Goal: Information Seeking & Learning: Learn about a topic

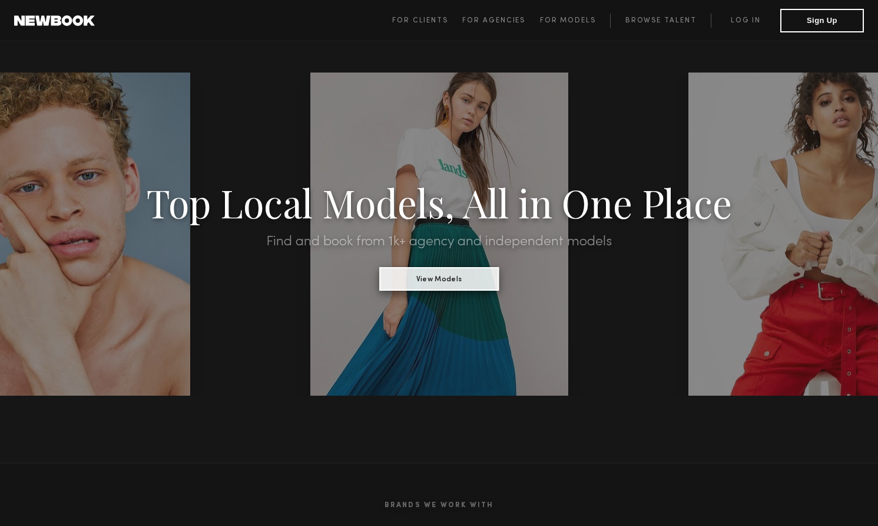
click at [445, 285] on button "View Models" at bounding box center [439, 279] width 120 height 24
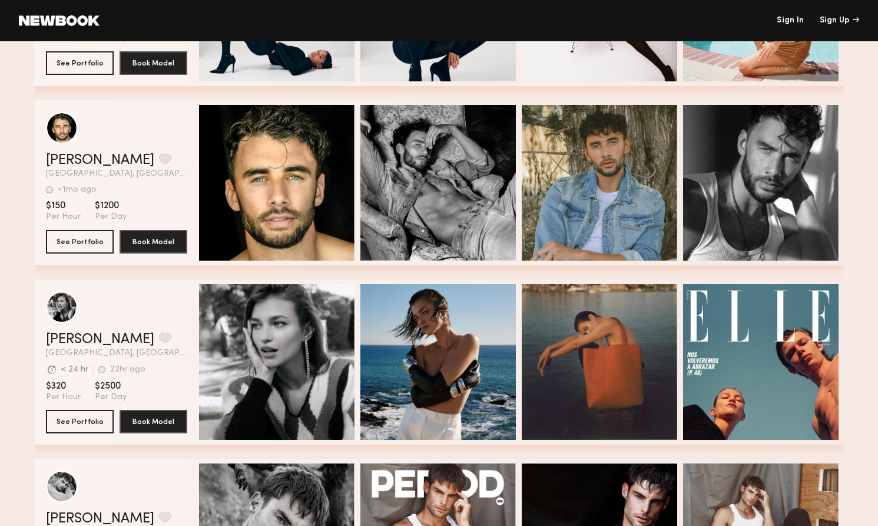
scroll to position [1764, 0]
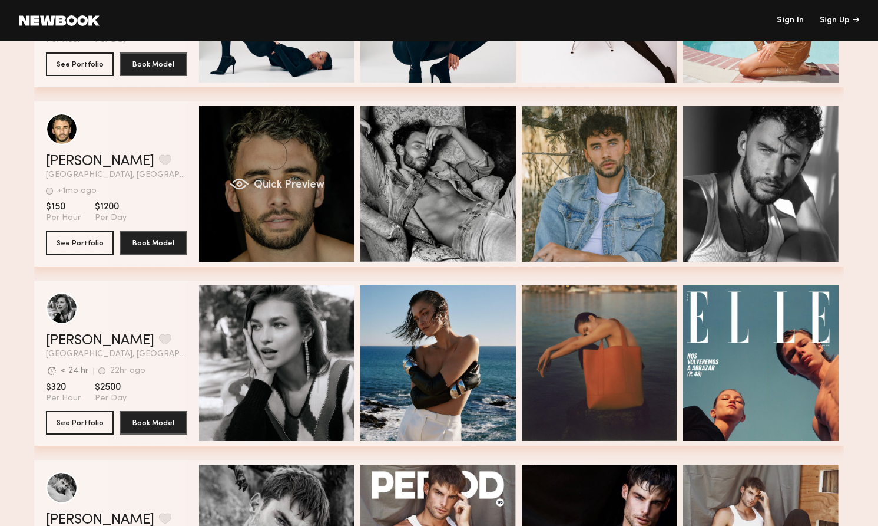
click at [237, 202] on div "Quick Preview" at bounding box center [277, 184] width 156 height 156
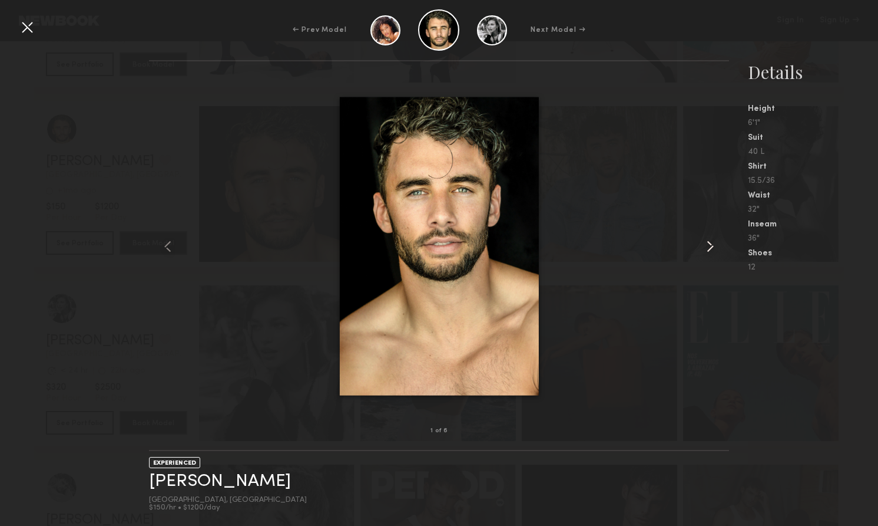
click at [704, 247] on common-icon at bounding box center [710, 246] width 19 height 19
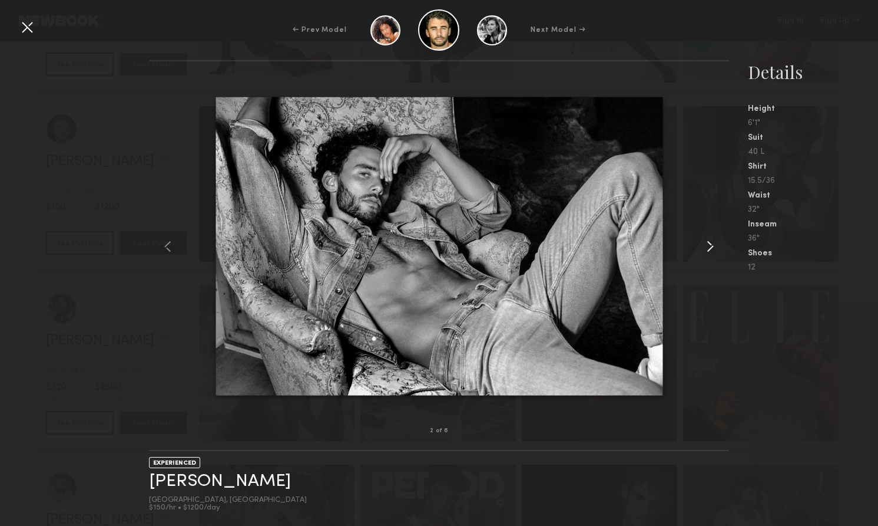
click at [704, 247] on common-icon at bounding box center [710, 246] width 19 height 19
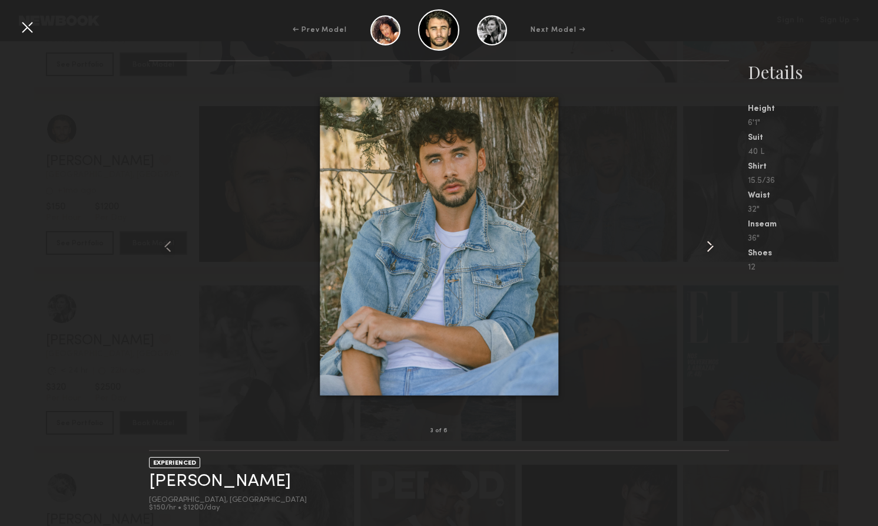
click at [704, 247] on common-icon at bounding box center [710, 246] width 19 height 19
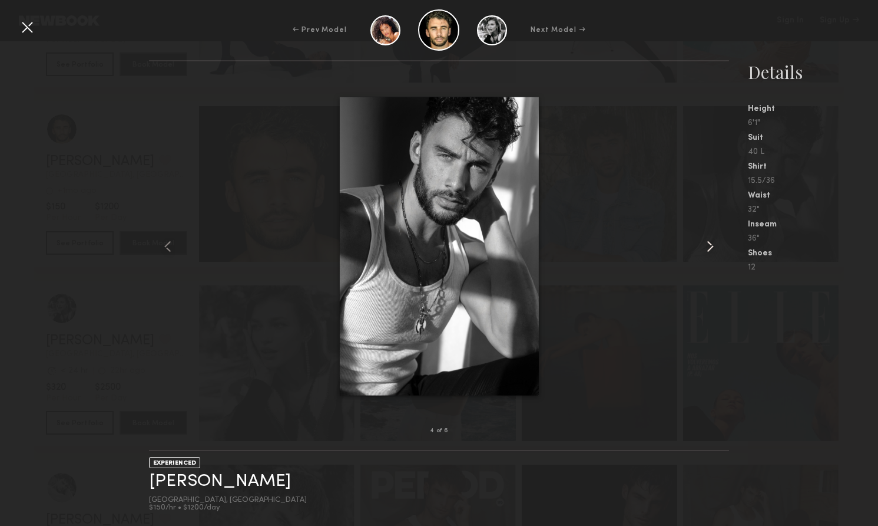
click at [704, 247] on common-icon at bounding box center [710, 246] width 19 height 19
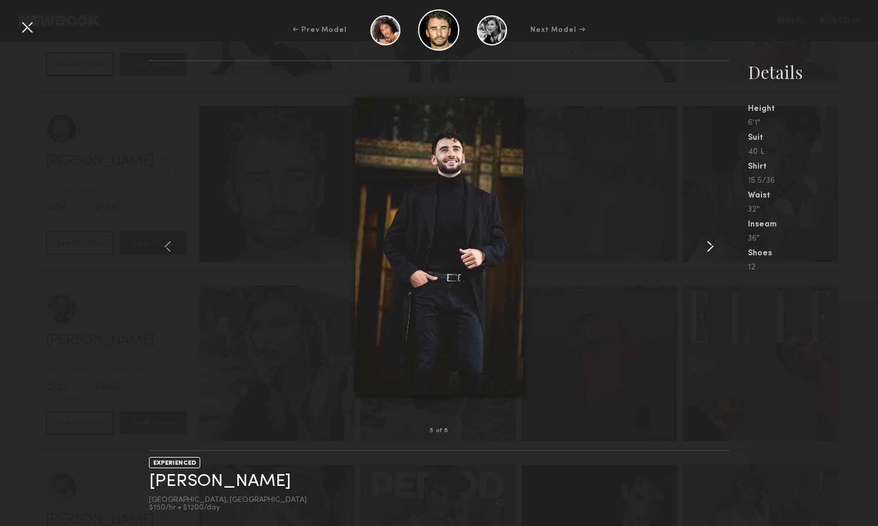
click at [704, 247] on common-icon at bounding box center [710, 246] width 19 height 19
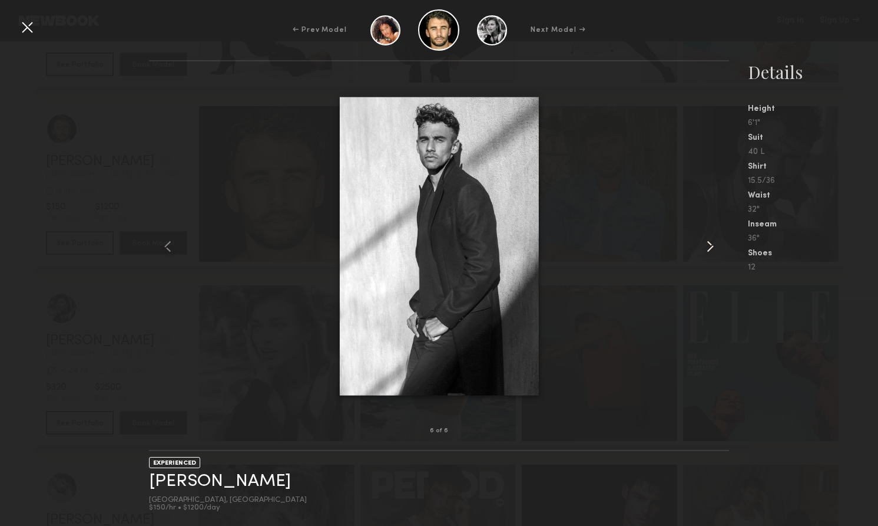
click at [704, 247] on common-icon at bounding box center [710, 246] width 19 height 19
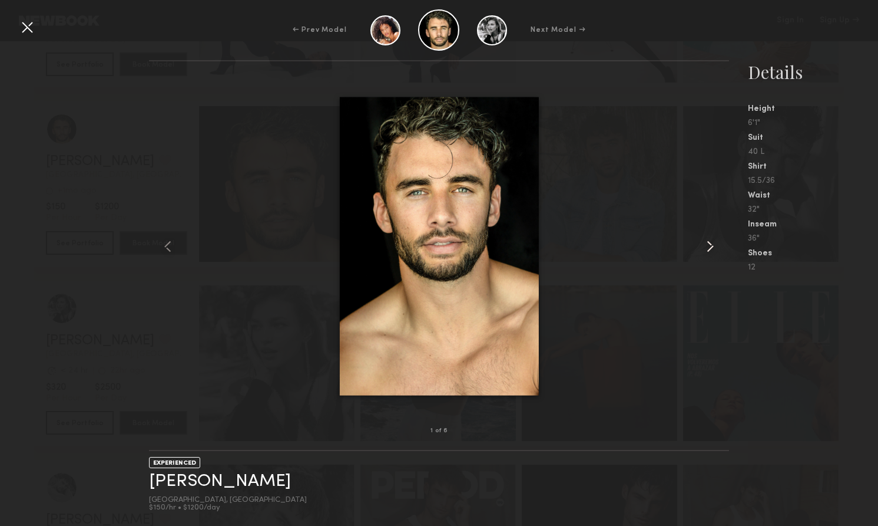
click at [704, 247] on common-icon at bounding box center [710, 246] width 19 height 19
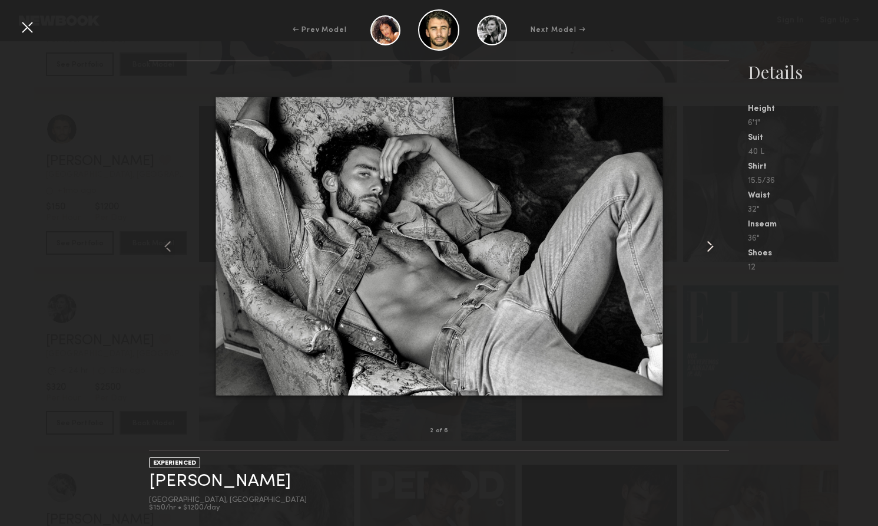
click at [704, 247] on common-icon at bounding box center [710, 246] width 19 height 19
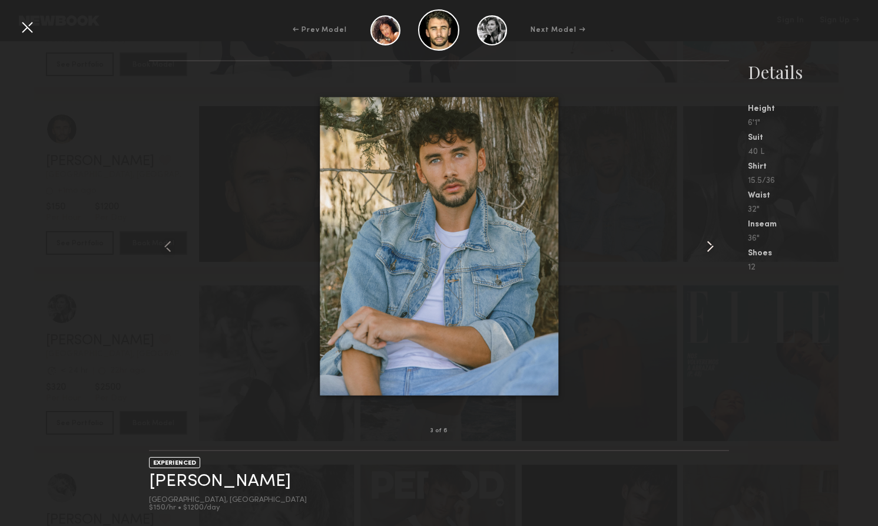
click at [704, 247] on common-icon at bounding box center [710, 246] width 19 height 19
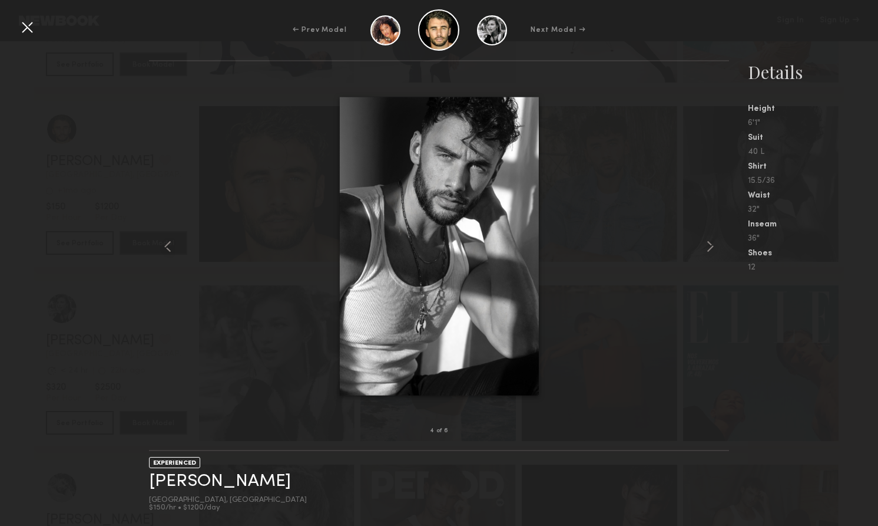
click at [31, 22] on div at bounding box center [27, 27] width 19 height 19
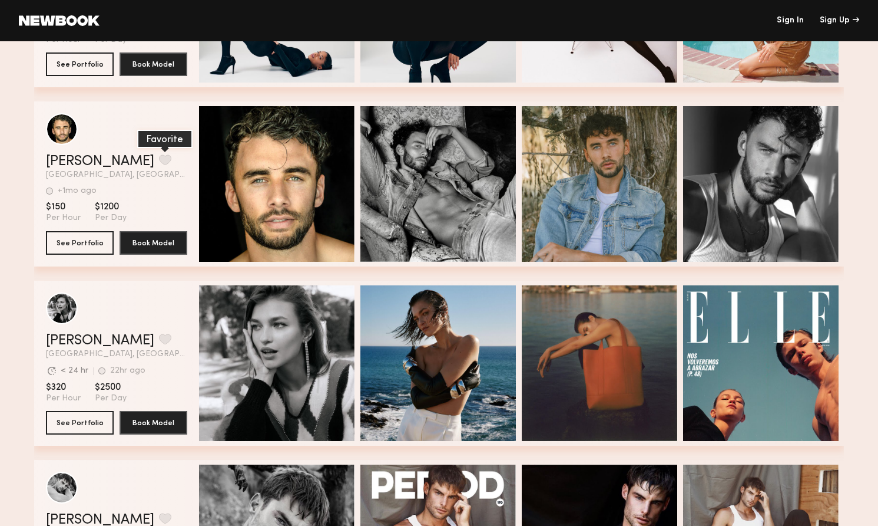
click at [159, 160] on button "grid" at bounding box center [165, 159] width 12 height 11
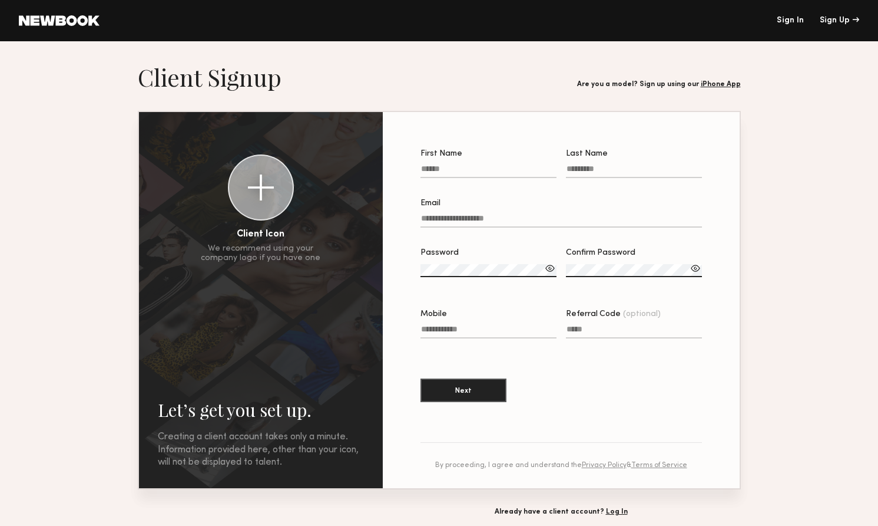
click at [441, 102] on section "Let’s get you set up. Sign Up Below. Creating a client account takes only a min…" at bounding box center [439, 288] width 603 height 453
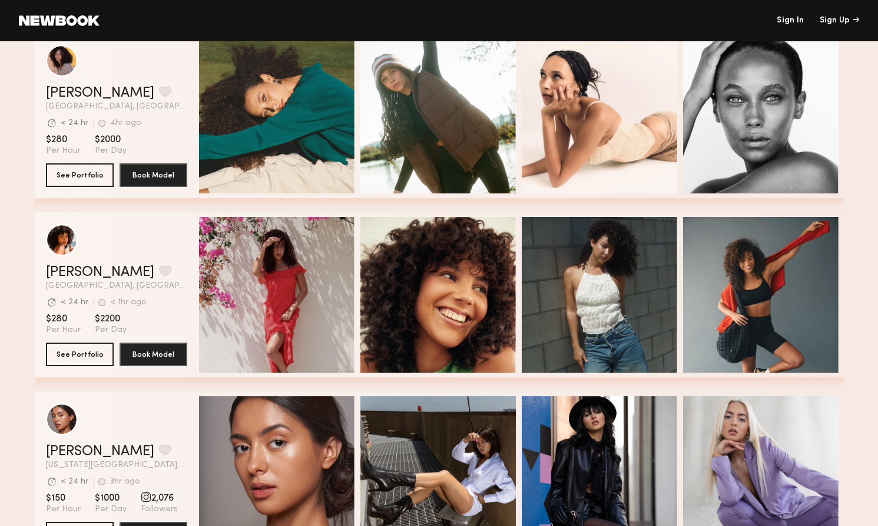
scroll to position [53, 0]
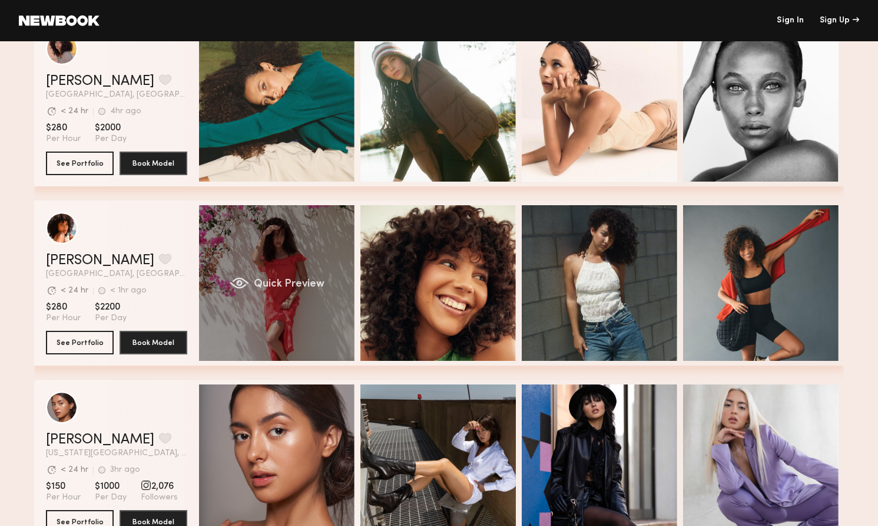
click at [275, 285] on span "Quick Preview" at bounding box center [289, 284] width 71 height 11
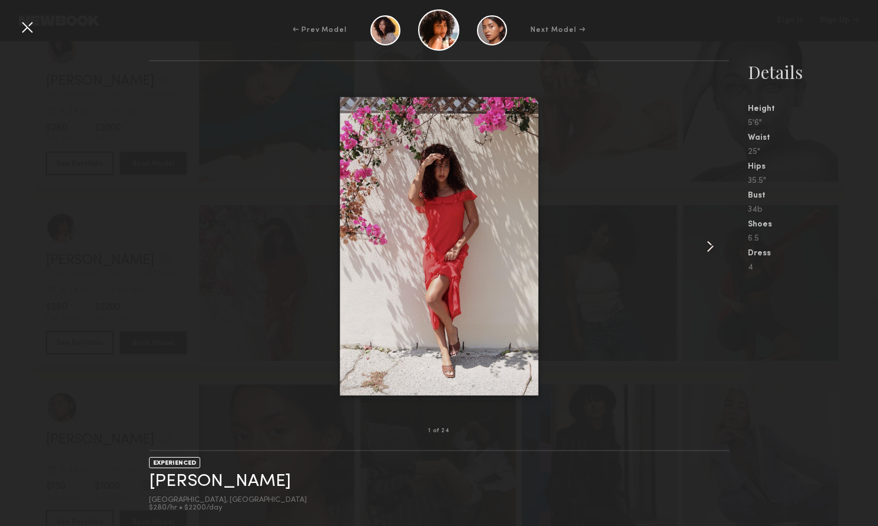
click at [712, 247] on common-icon at bounding box center [710, 246] width 19 height 19
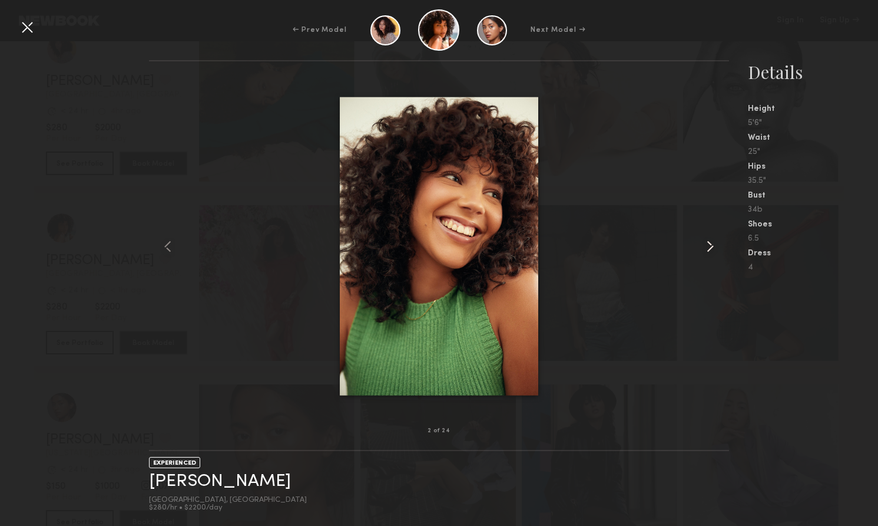
click at [712, 247] on common-icon at bounding box center [710, 246] width 19 height 19
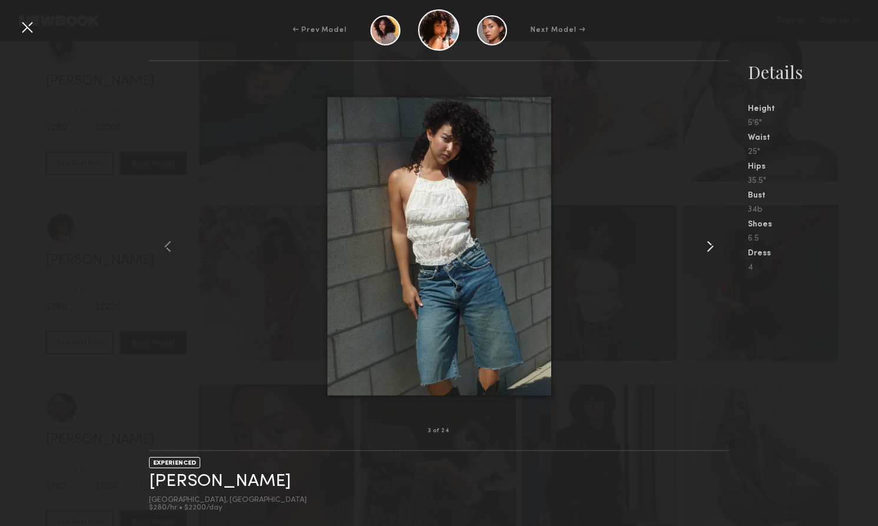
click at [712, 247] on common-icon at bounding box center [710, 246] width 19 height 19
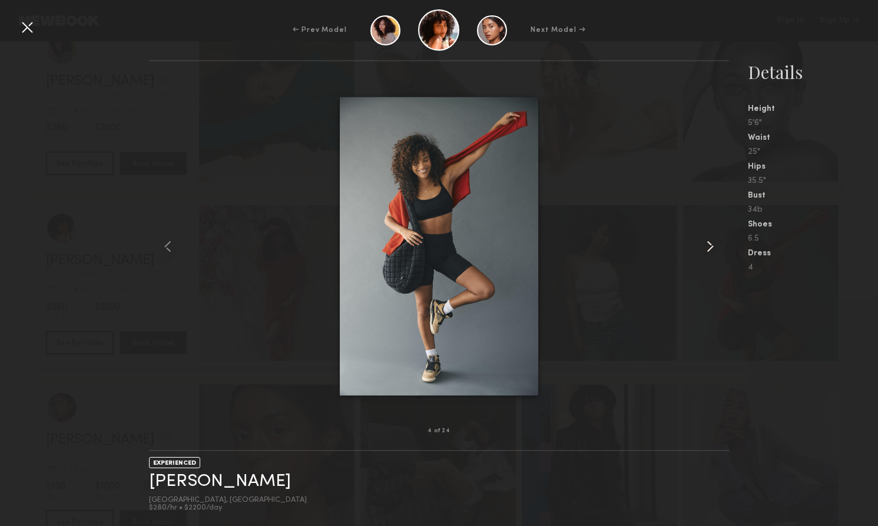
click at [712, 247] on common-icon at bounding box center [710, 246] width 19 height 19
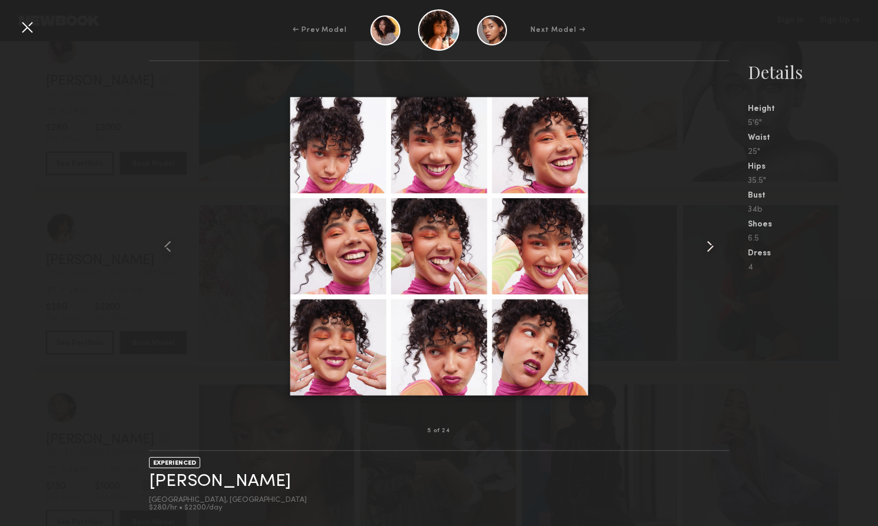
click at [712, 247] on common-icon at bounding box center [710, 246] width 19 height 19
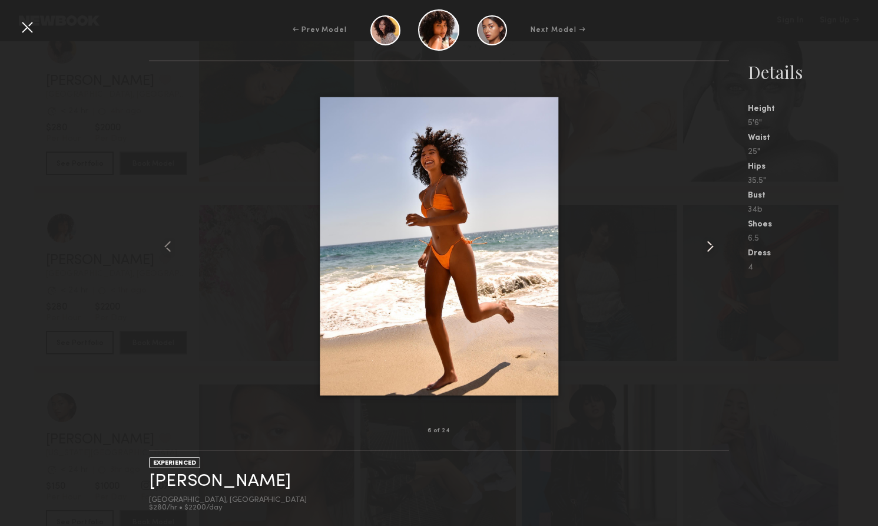
click at [712, 247] on common-icon at bounding box center [710, 246] width 19 height 19
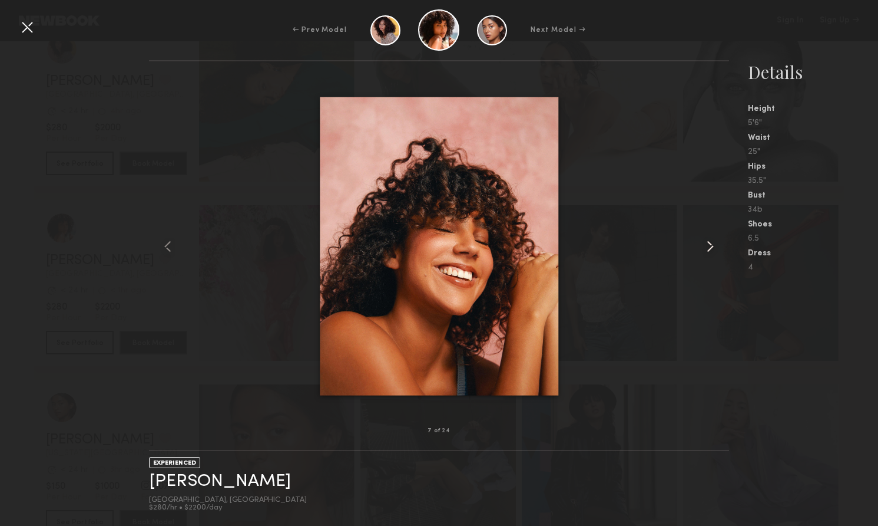
click at [712, 247] on common-icon at bounding box center [710, 246] width 19 height 19
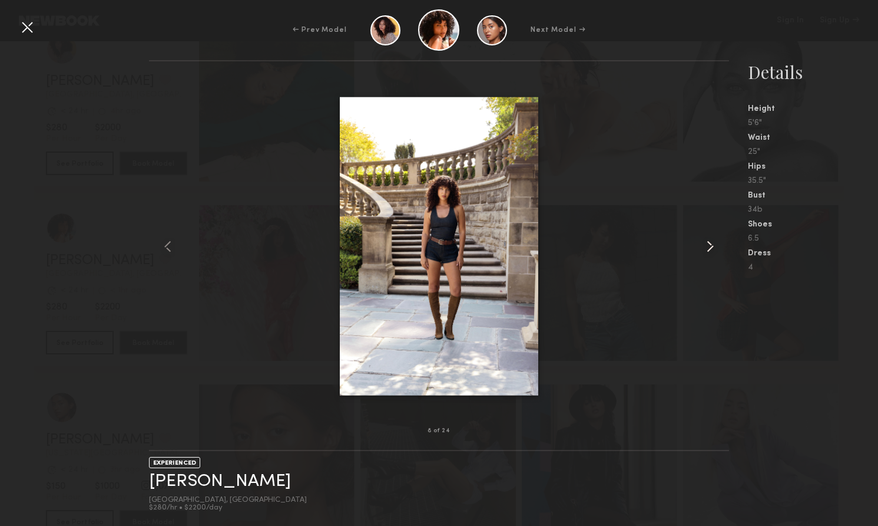
click at [712, 247] on common-icon at bounding box center [710, 246] width 19 height 19
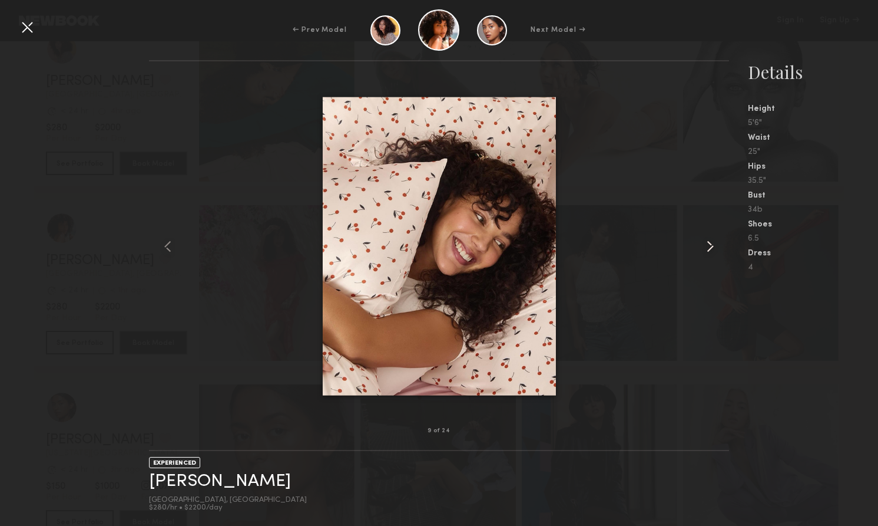
click at [712, 247] on common-icon at bounding box center [710, 246] width 19 height 19
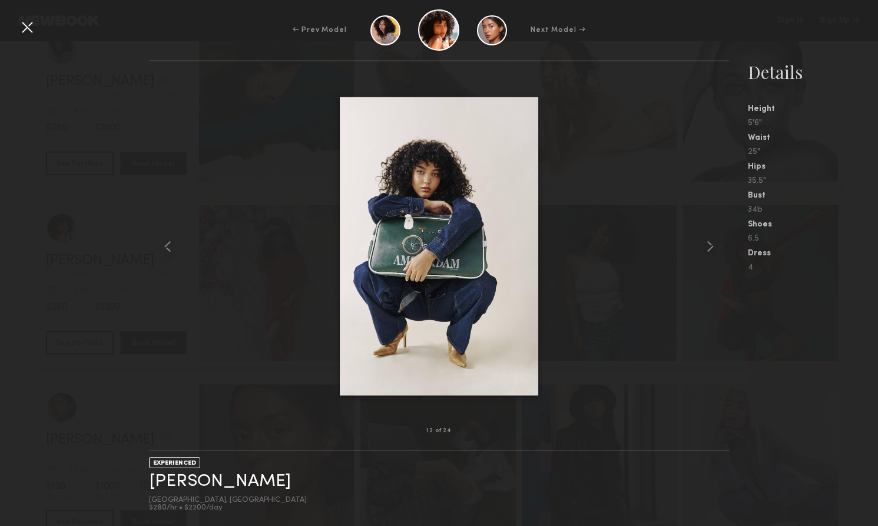
click at [681, 247] on div at bounding box center [439, 246] width 580 height 332
click at [714, 245] on common-icon at bounding box center [710, 246] width 19 height 19
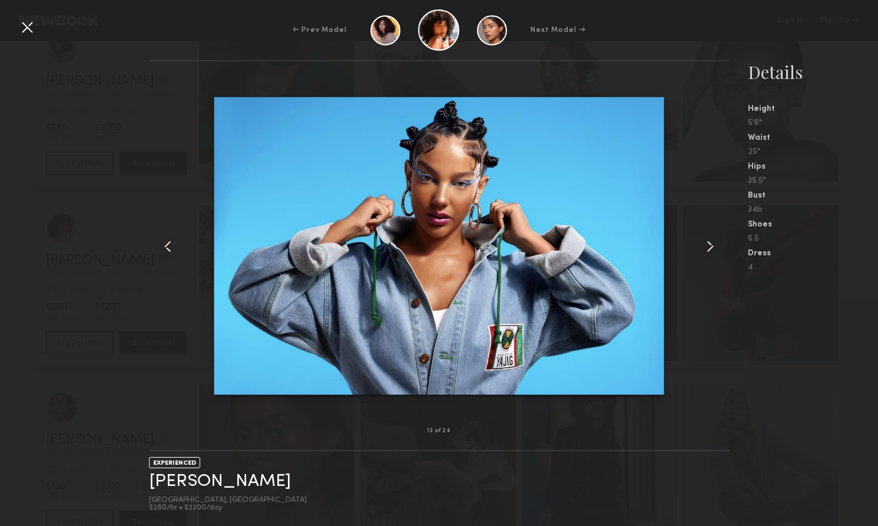
click at [714, 245] on common-icon at bounding box center [710, 246] width 19 height 19
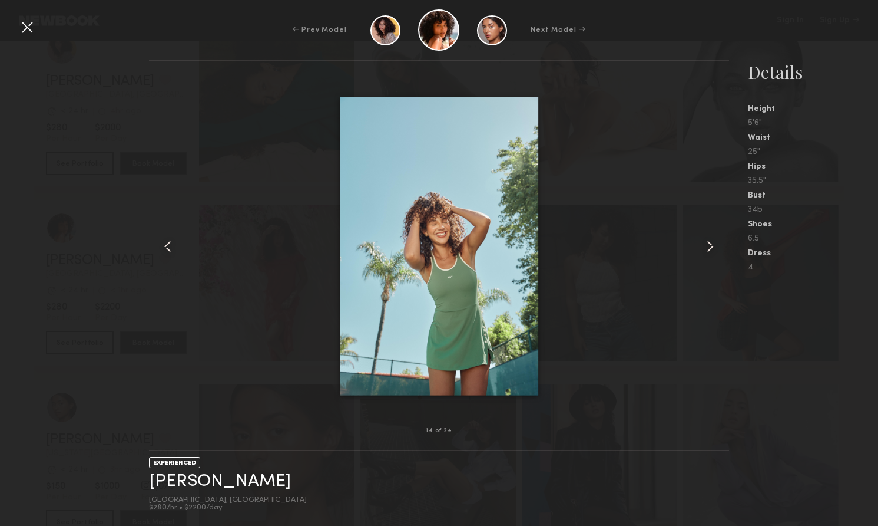
click at [714, 245] on common-icon at bounding box center [710, 246] width 19 height 19
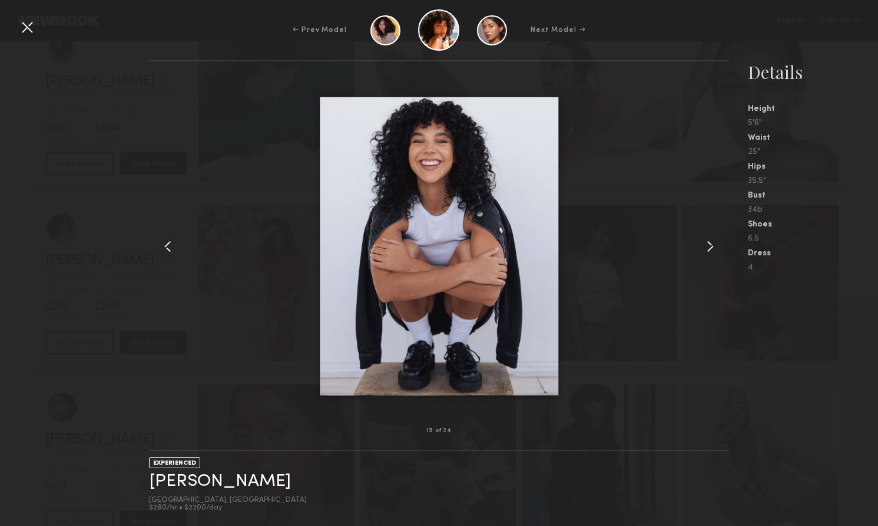
click at [150, 240] on div at bounding box center [160, 246] width 23 height 332
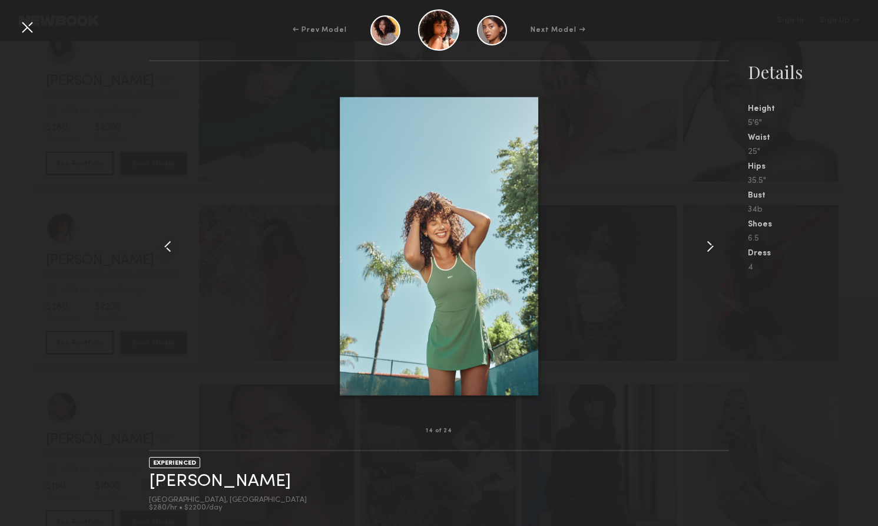
click at [711, 246] on common-icon at bounding box center [710, 246] width 19 height 19
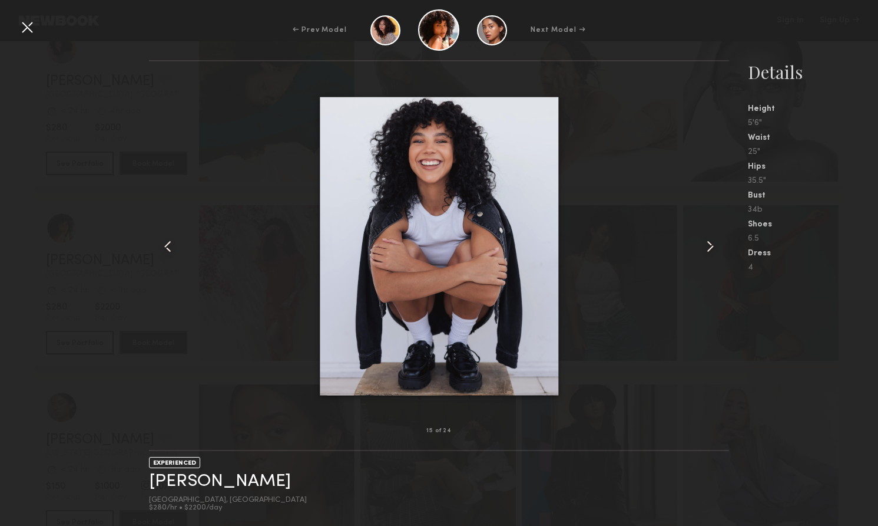
click at [711, 246] on common-icon at bounding box center [710, 246] width 19 height 19
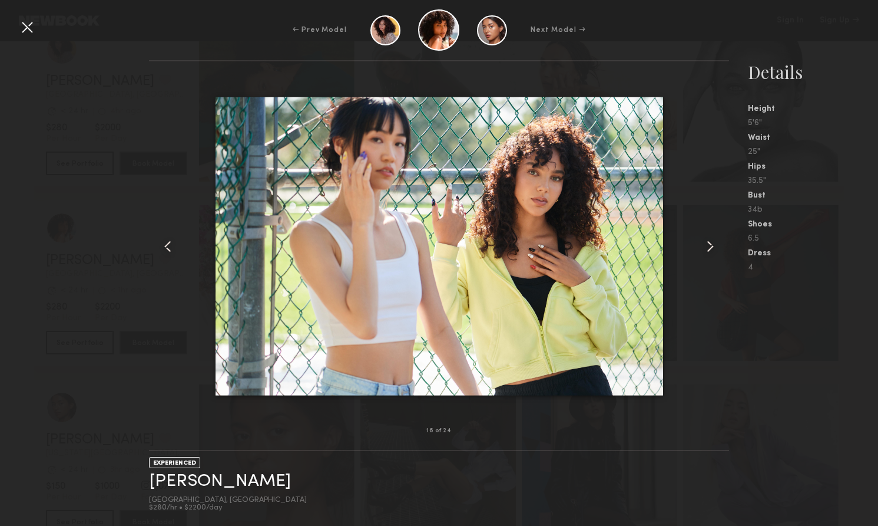
click at [711, 246] on common-icon at bounding box center [710, 246] width 19 height 19
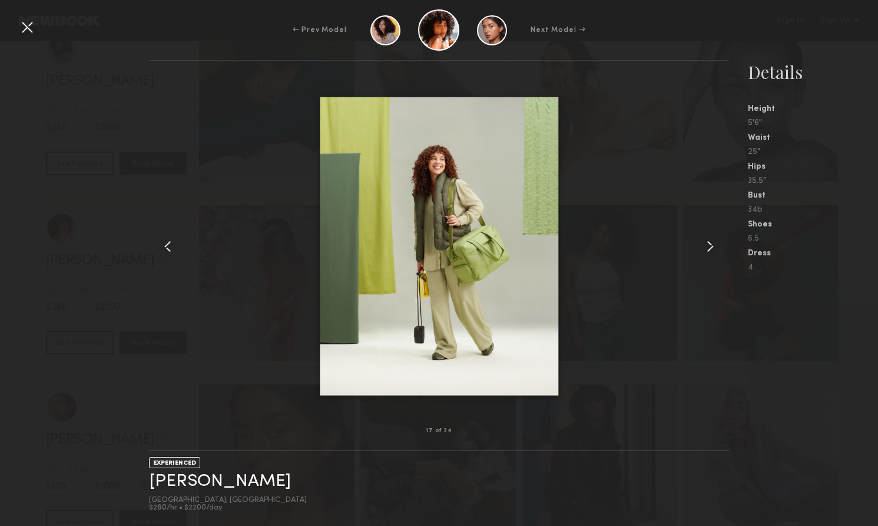
click at [711, 246] on common-icon at bounding box center [710, 246] width 19 height 19
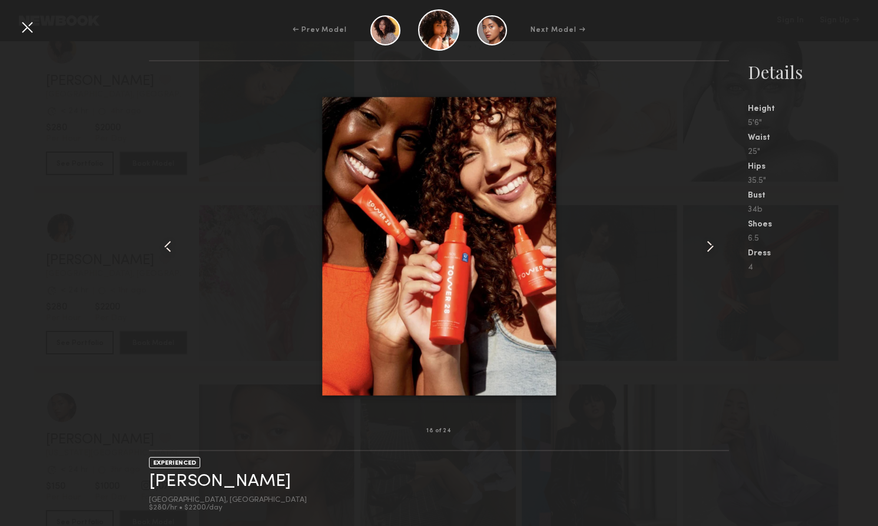
click at [711, 246] on common-icon at bounding box center [710, 246] width 19 height 19
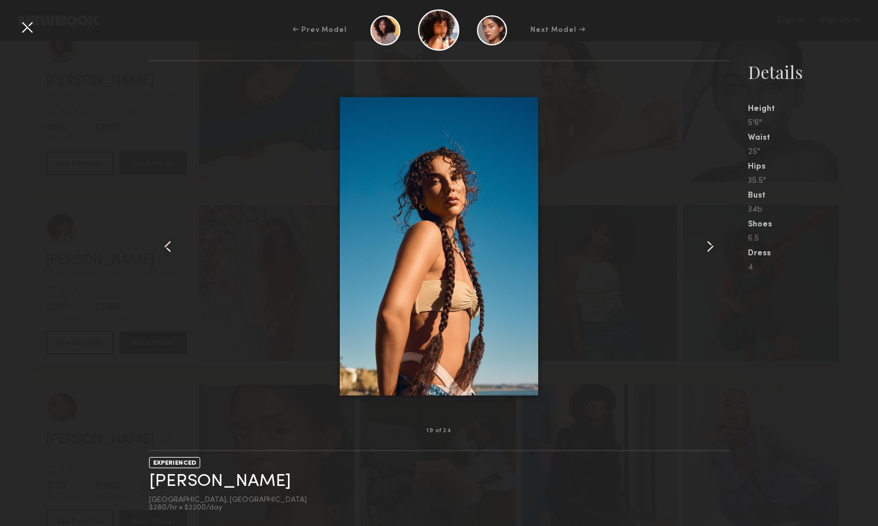
click at [711, 246] on common-icon at bounding box center [710, 246] width 19 height 19
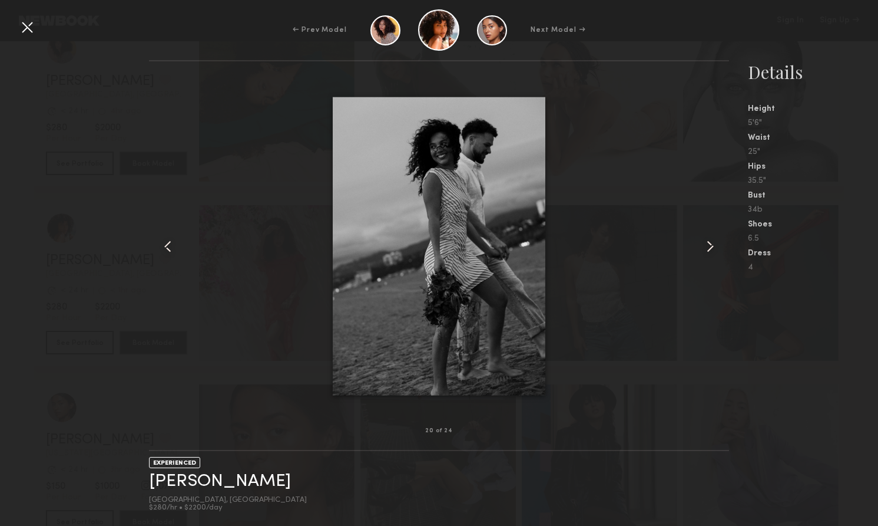
click at [173, 239] on common-icon at bounding box center [167, 246] width 19 height 19
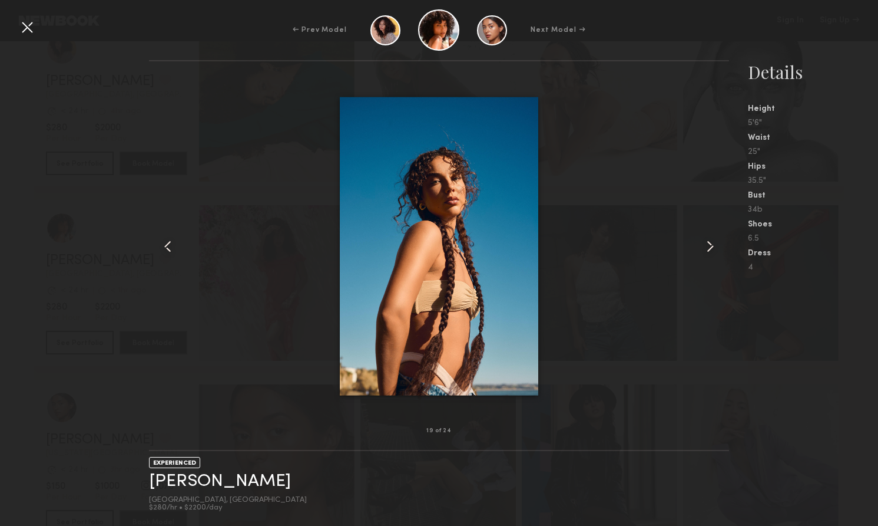
click at [14, 35] on div "← Prev Model Next Model →" at bounding box center [439, 29] width 878 height 41
click at [27, 27] on div at bounding box center [27, 27] width 19 height 19
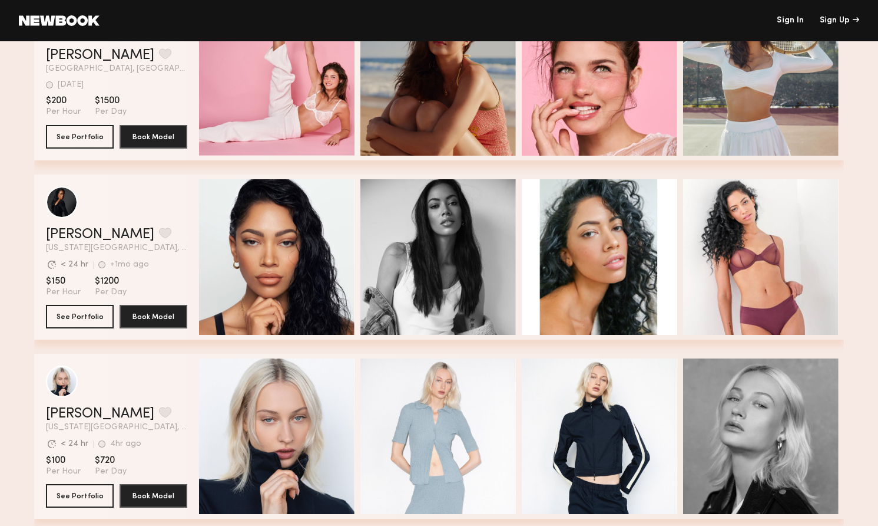
scroll to position [1875, 0]
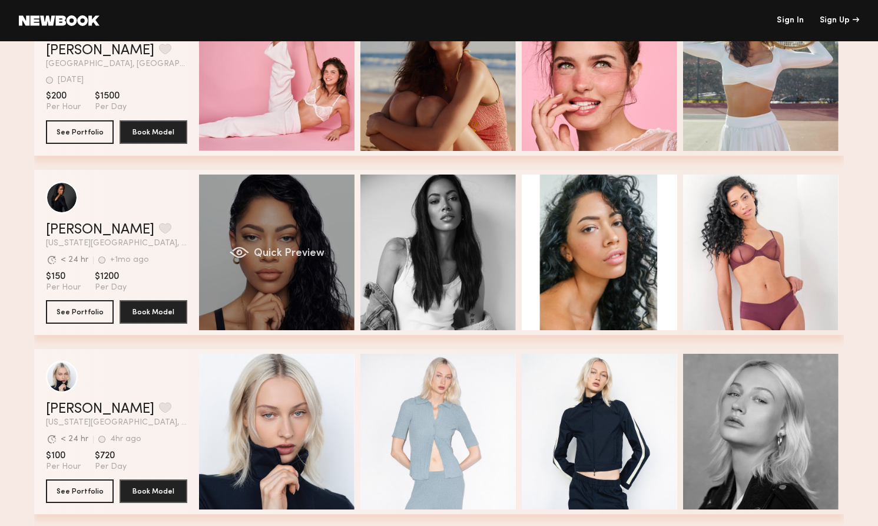
click at [260, 252] on span "Quick Preview" at bounding box center [289, 253] width 71 height 11
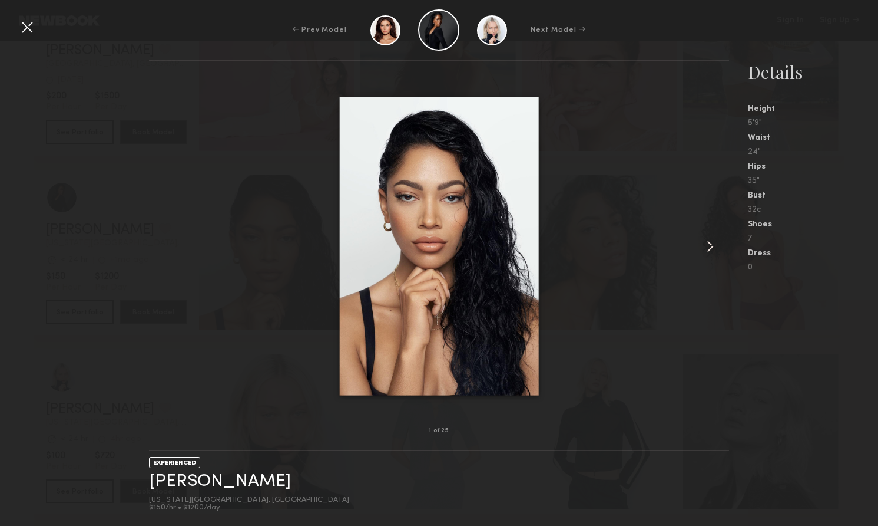
click at [21, 30] on div at bounding box center [27, 27] width 19 height 19
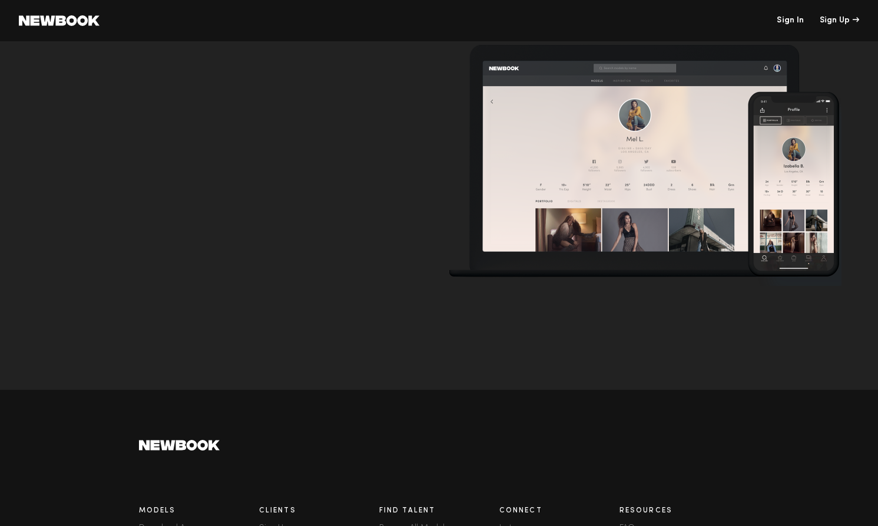
scroll to position [1, 0]
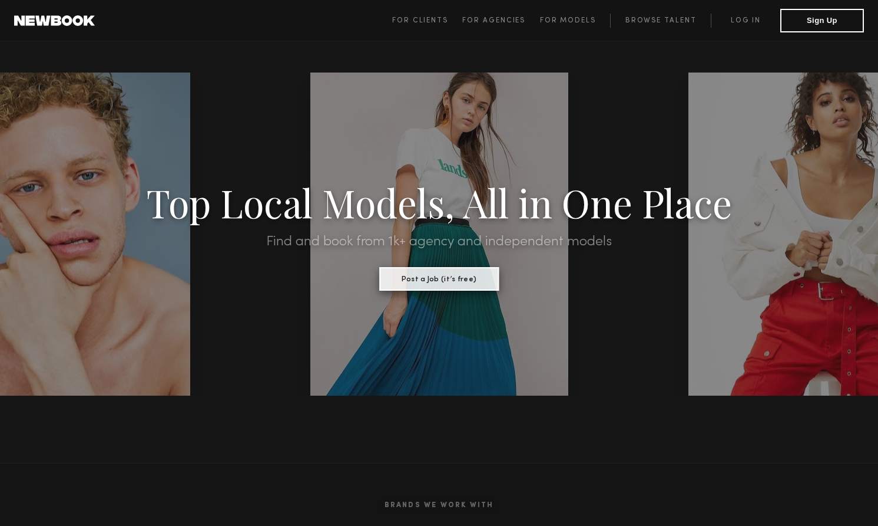
click at [447, 280] on button "Post a Job (it’s free)" at bounding box center [439, 279] width 120 height 24
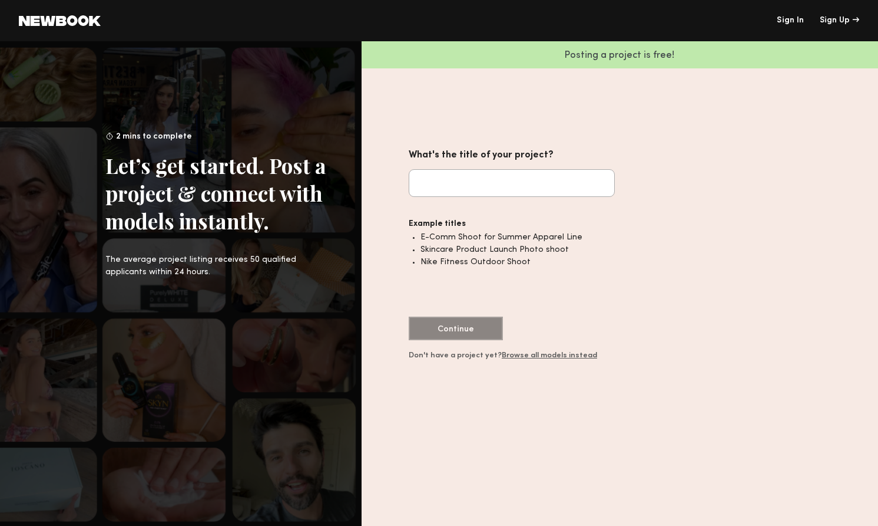
click at [48, 24] on common-icon at bounding box center [60, 20] width 82 height 11
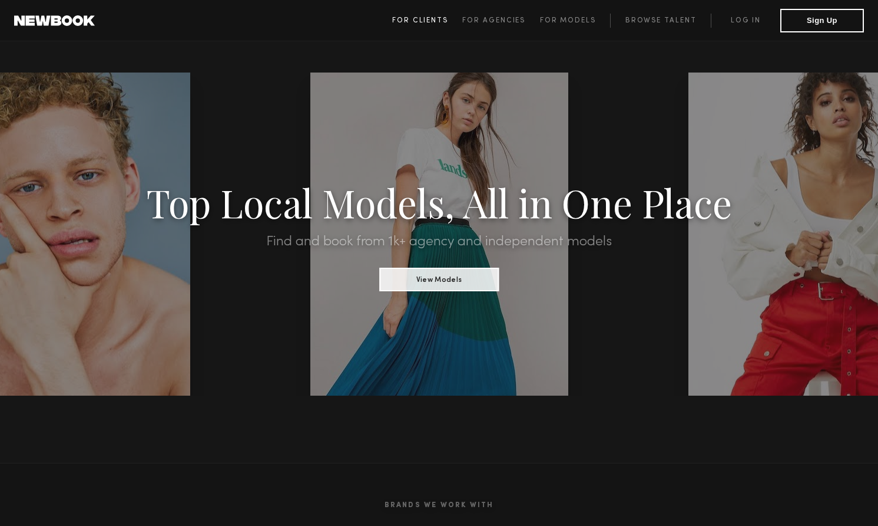
click at [431, 21] on span "For Clients" at bounding box center [420, 20] width 56 height 7
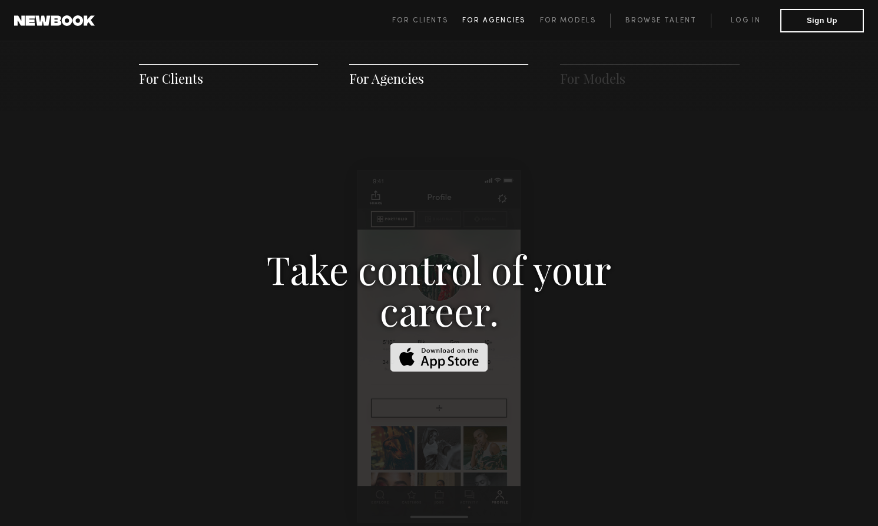
click at [508, 19] on span "For Agencies" at bounding box center [494, 20] width 63 height 7
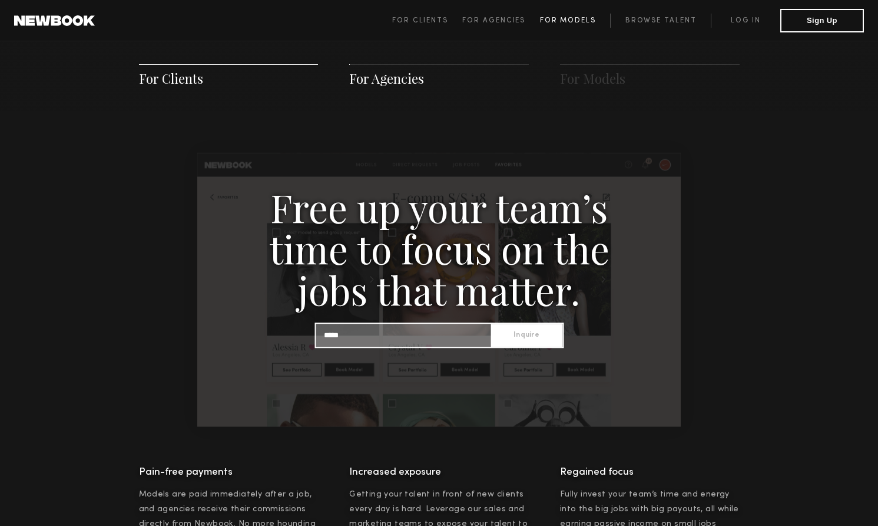
click at [567, 18] on span "For Models" at bounding box center [568, 20] width 56 height 7
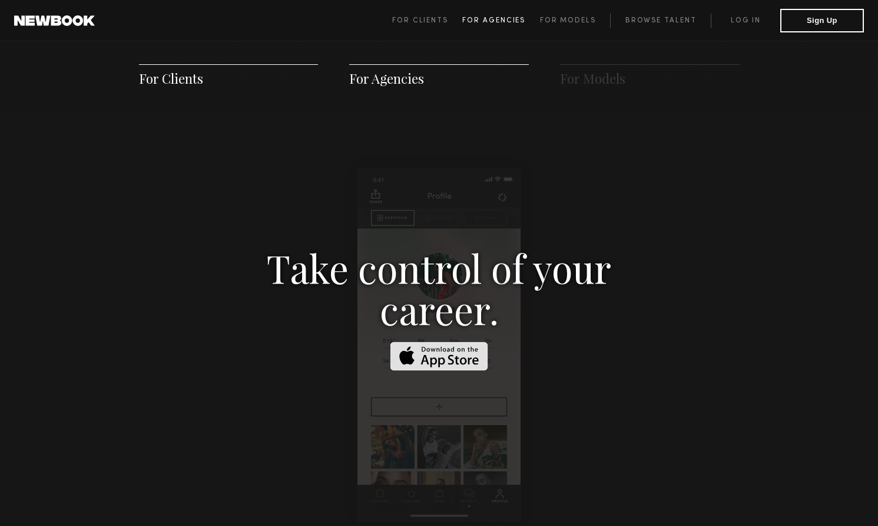
scroll to position [1696, 0]
click at [679, 20] on link "Browse Talent" at bounding box center [660, 21] width 101 height 14
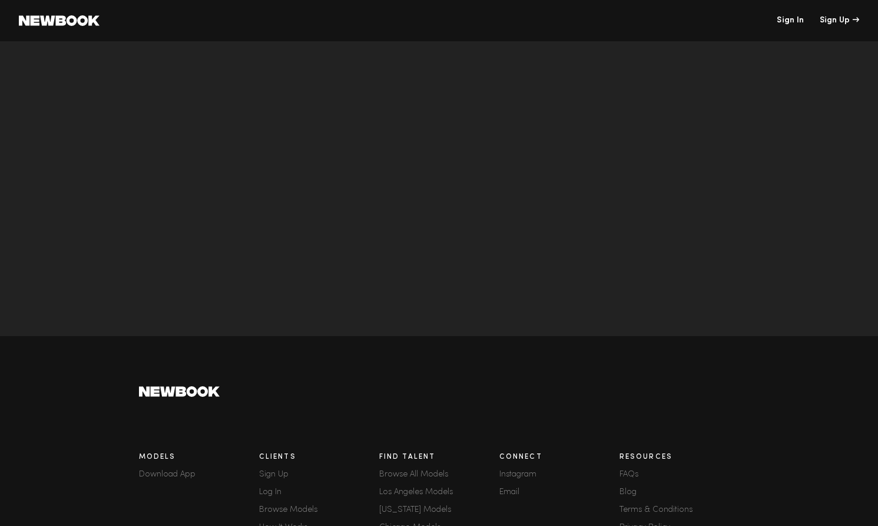
scroll to position [3700, 0]
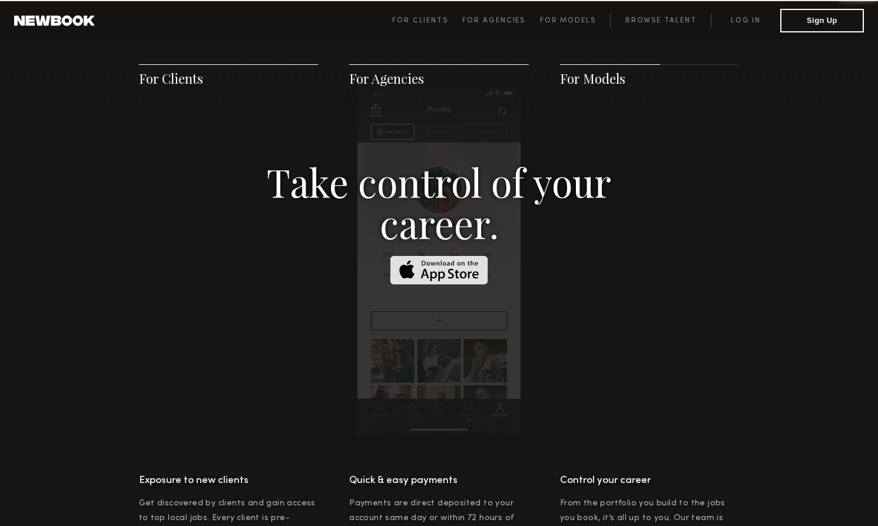
scroll to position [1696, 0]
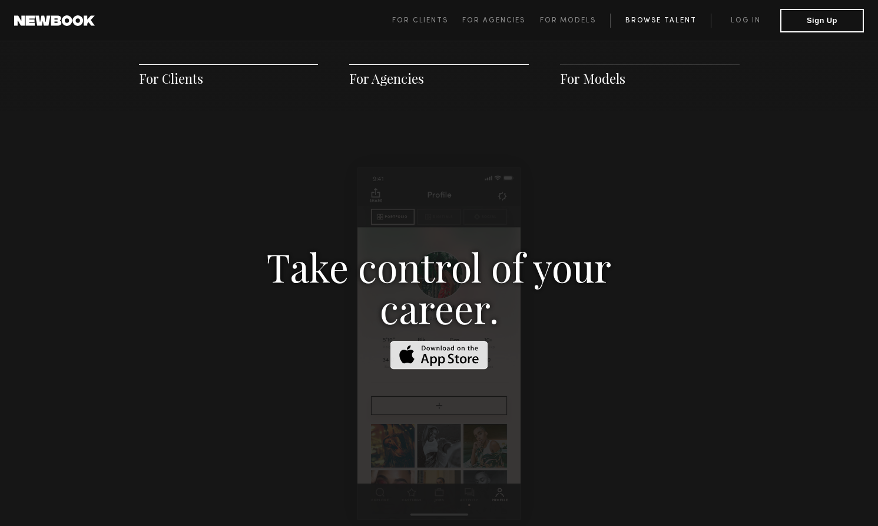
click at [683, 15] on link "Browse Talent" at bounding box center [660, 21] width 101 height 14
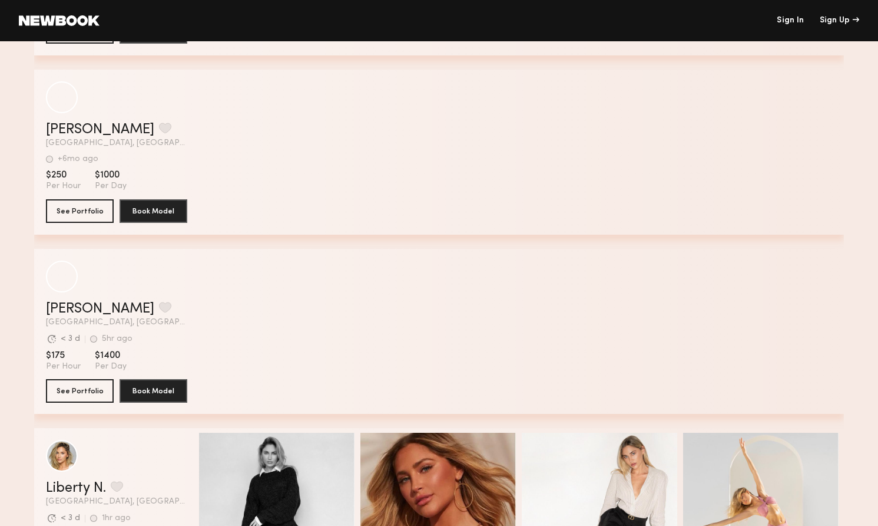
scroll to position [2263, 0]
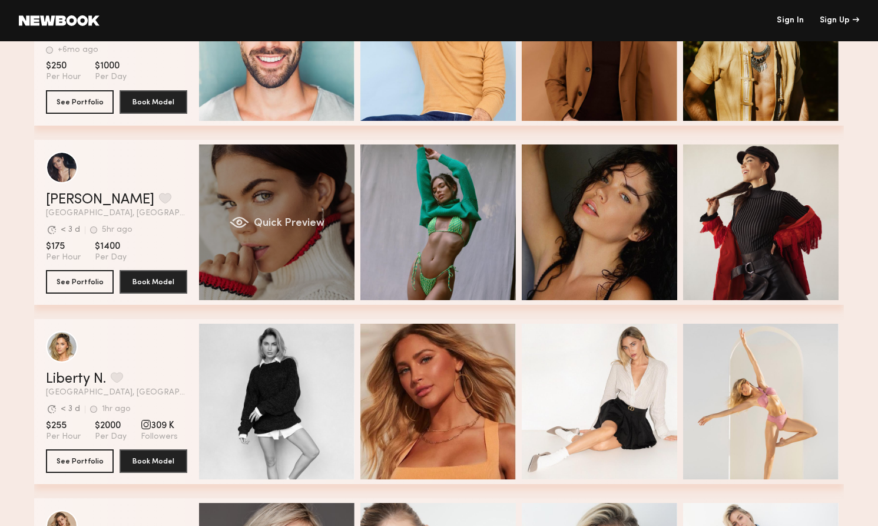
click at [267, 215] on div "Quick Preview" at bounding box center [277, 222] width 156 height 156
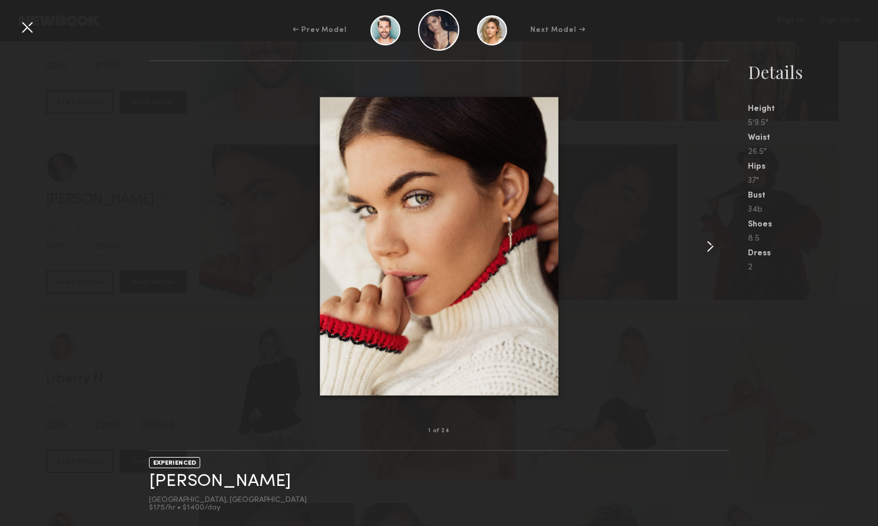
click at [708, 242] on common-icon at bounding box center [710, 246] width 19 height 19
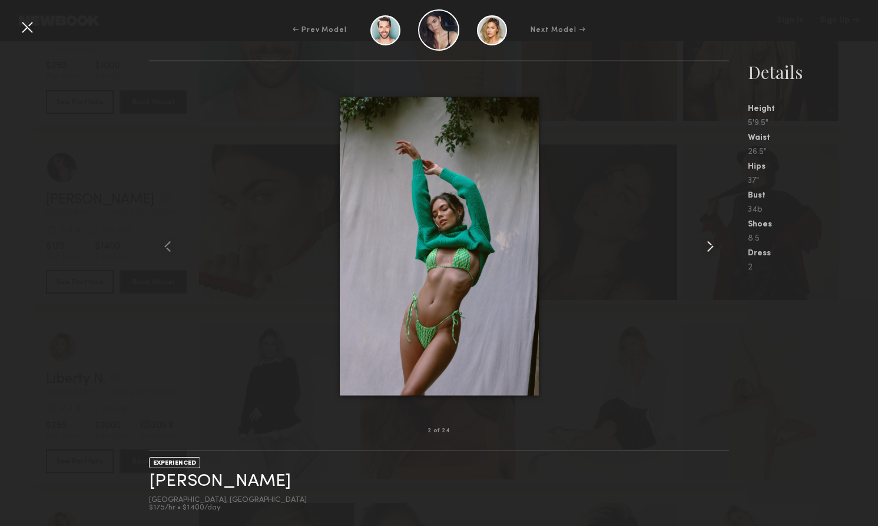
click at [708, 242] on common-icon at bounding box center [710, 246] width 19 height 19
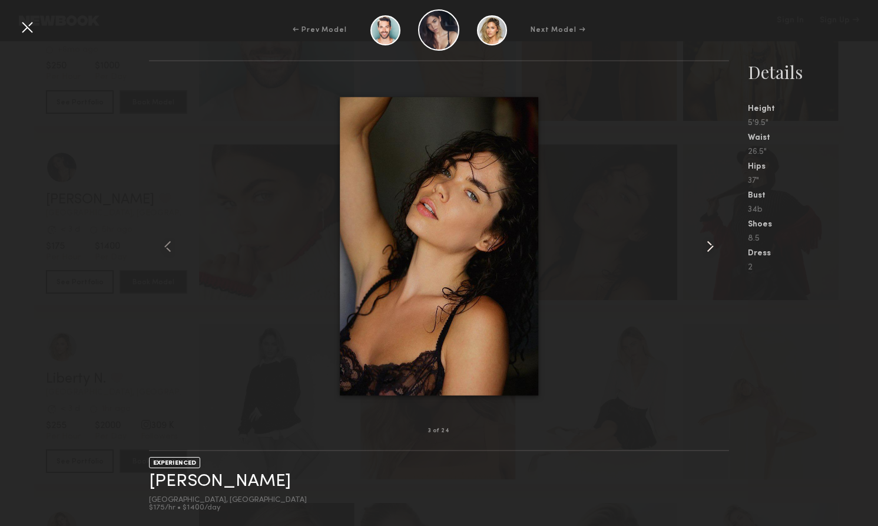
click at [708, 242] on common-icon at bounding box center [710, 246] width 19 height 19
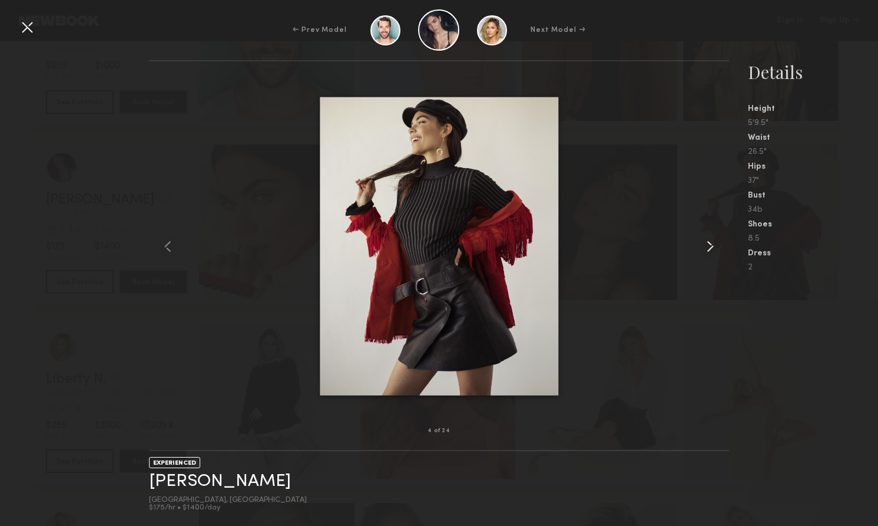
click at [708, 242] on common-icon at bounding box center [710, 246] width 19 height 19
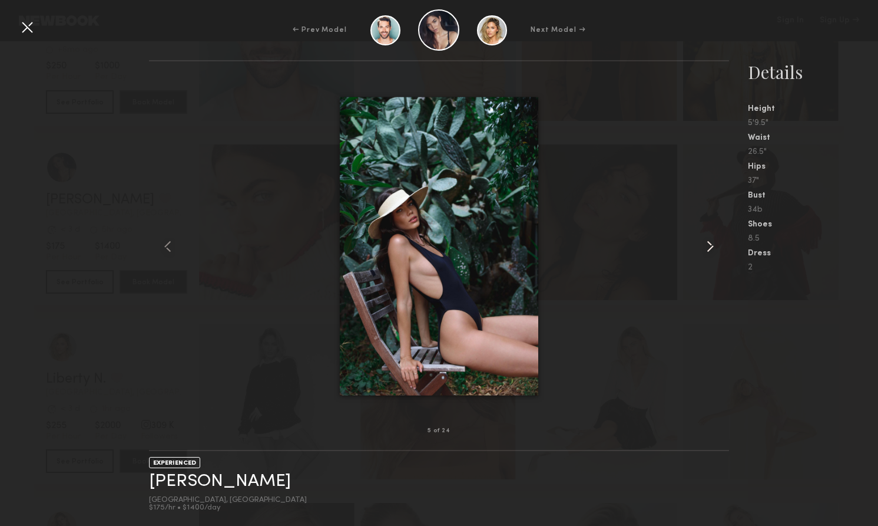
click at [708, 242] on common-icon at bounding box center [710, 246] width 19 height 19
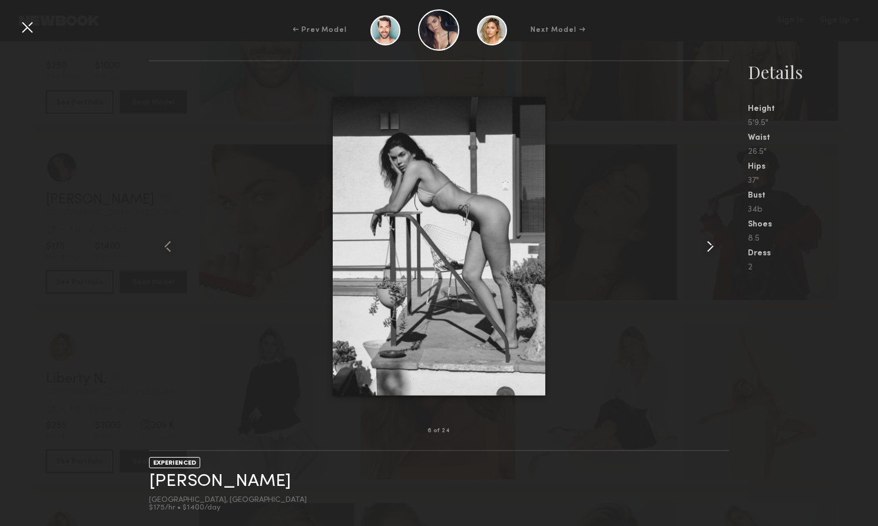
click at [708, 242] on common-icon at bounding box center [710, 246] width 19 height 19
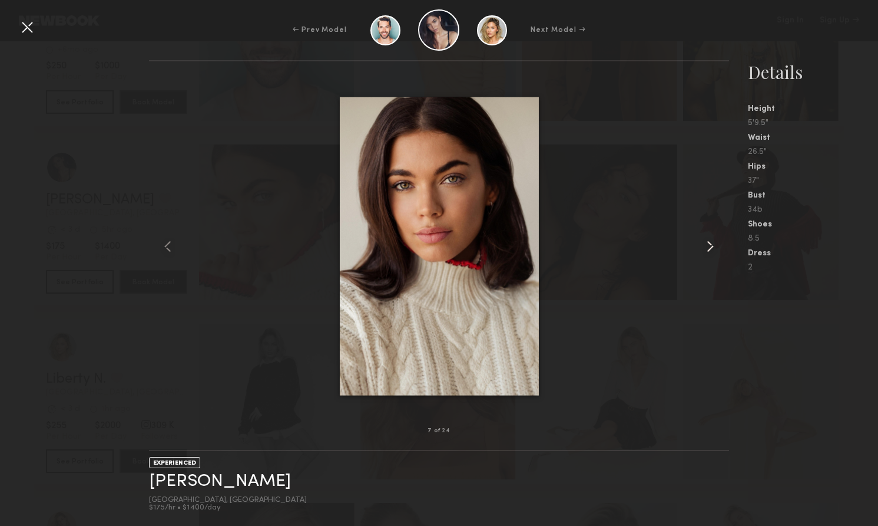
click at [708, 242] on common-icon at bounding box center [710, 246] width 19 height 19
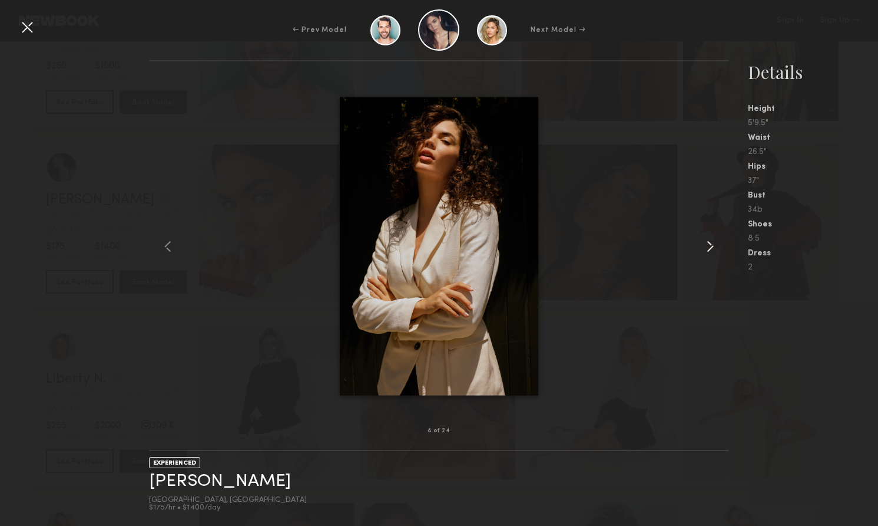
click at [708, 242] on common-icon at bounding box center [710, 246] width 19 height 19
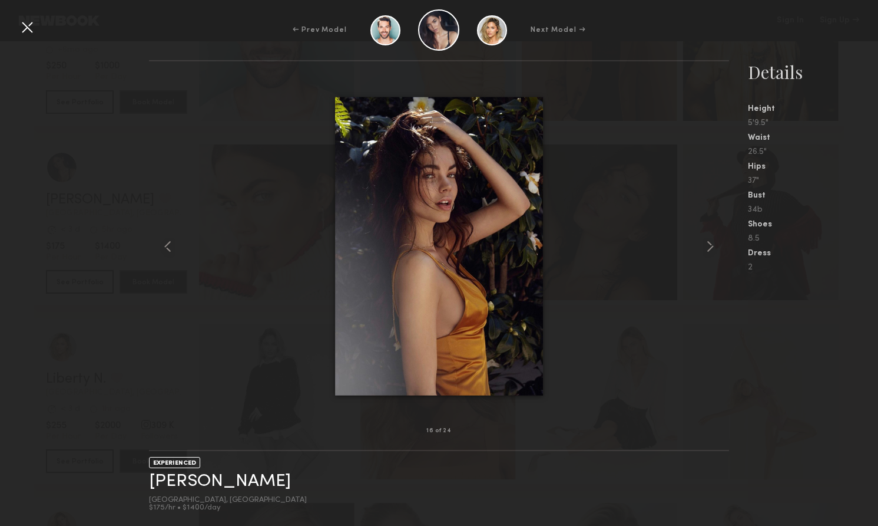
click at [19, 27] on div at bounding box center [27, 27] width 19 height 19
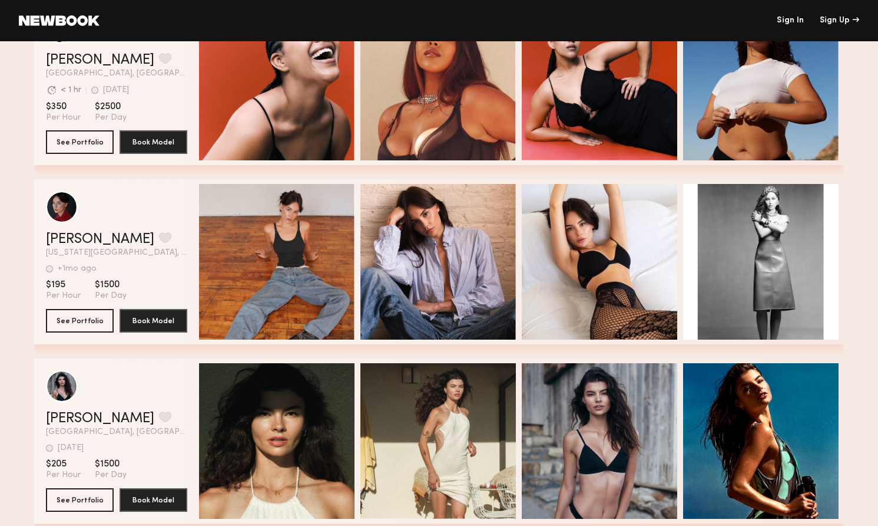
scroll to position [3973, 0]
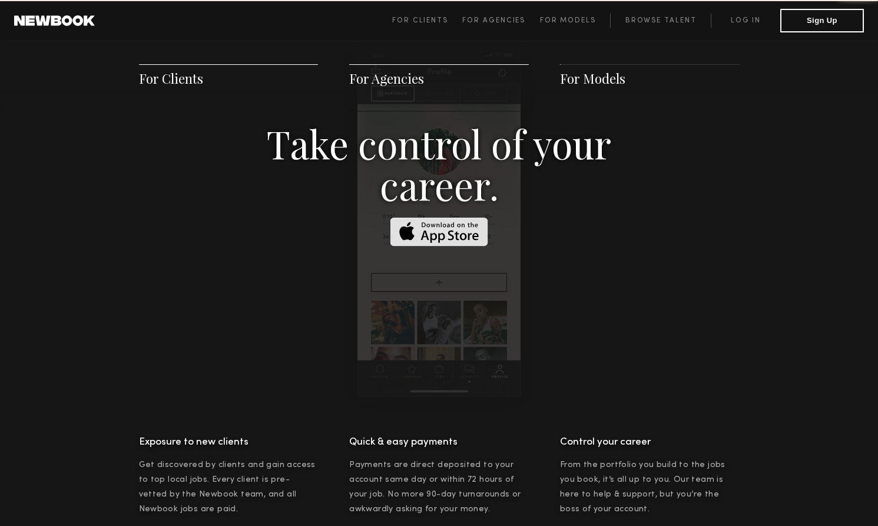
scroll to position [1696, 0]
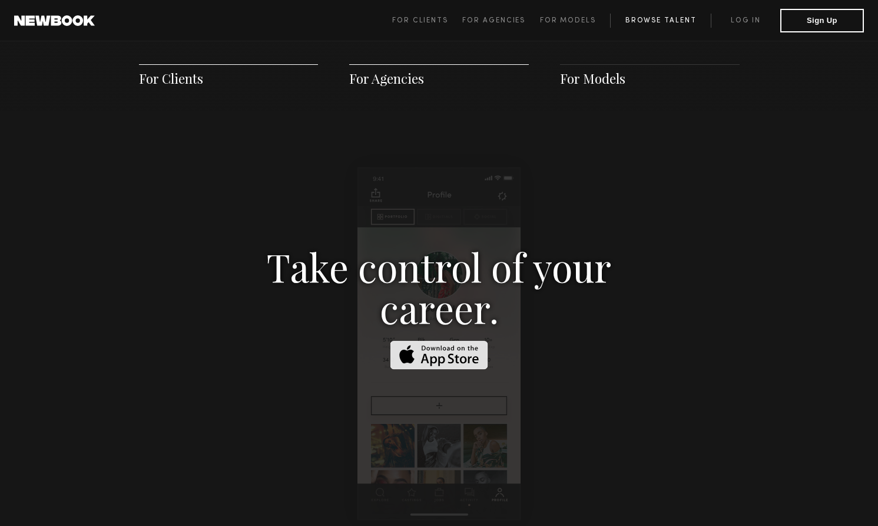
click at [665, 25] on link "Browse Talent" at bounding box center [660, 21] width 101 height 14
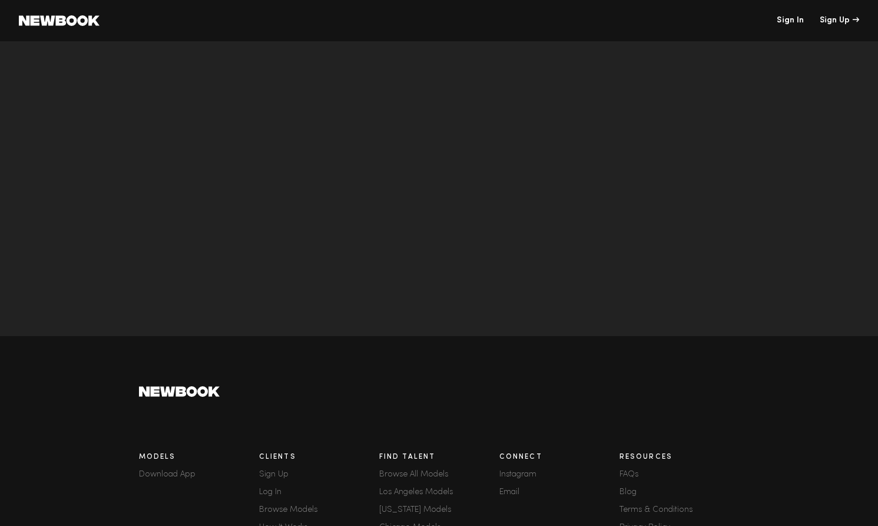
scroll to position [4009, 0]
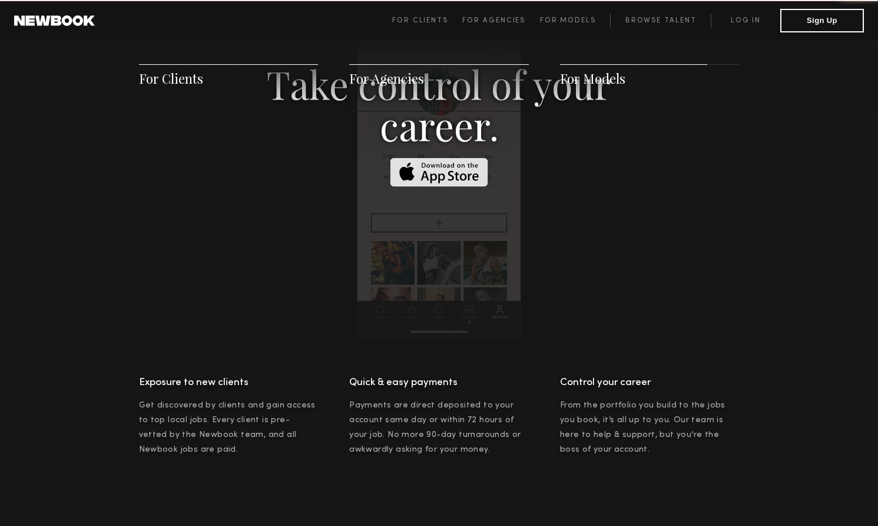
scroll to position [1696, 0]
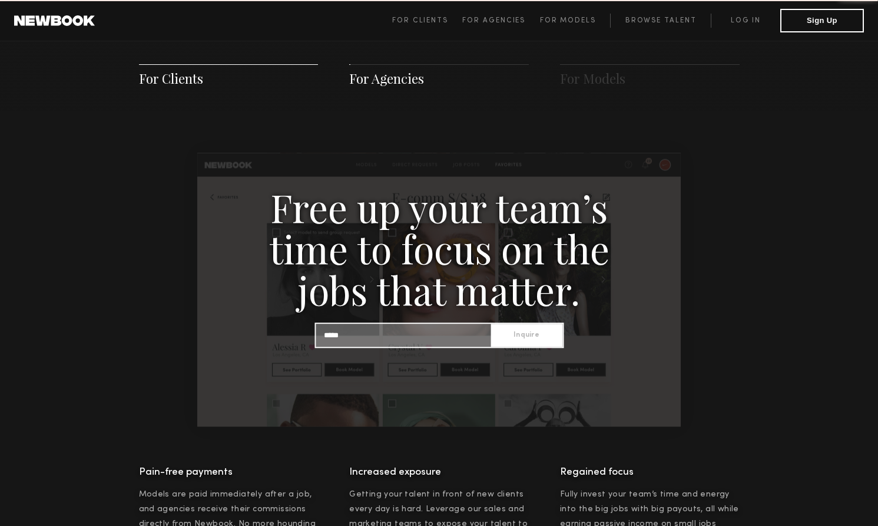
scroll to position [1135, 0]
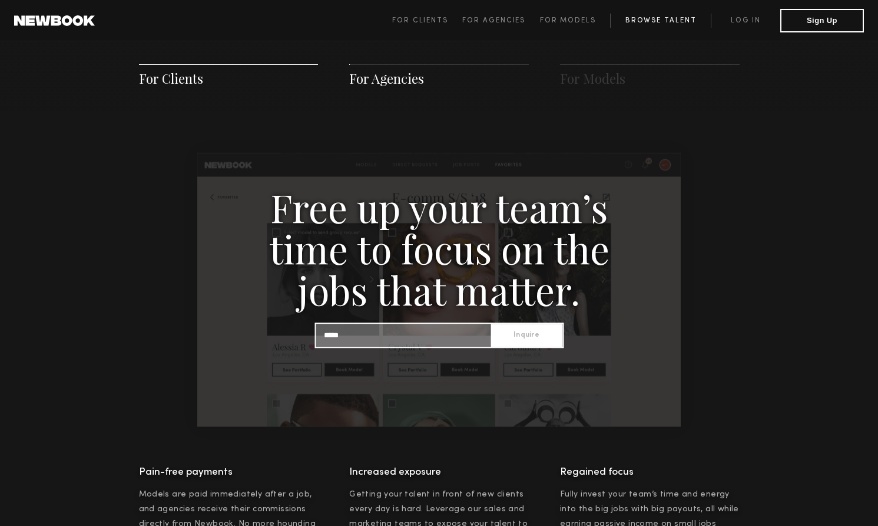
click at [650, 23] on link "Browse Talent" at bounding box center [660, 21] width 101 height 14
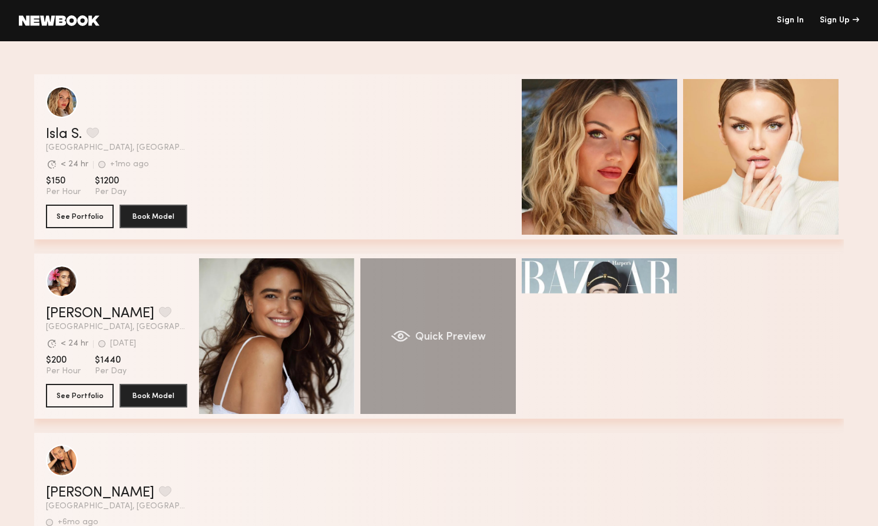
scroll to position [118, 0]
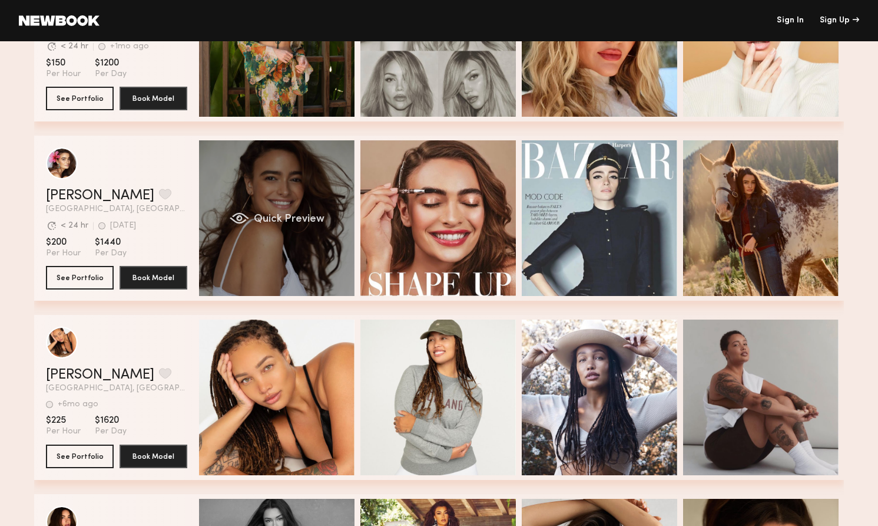
click at [266, 173] on div "Quick Preview" at bounding box center [277, 218] width 156 height 156
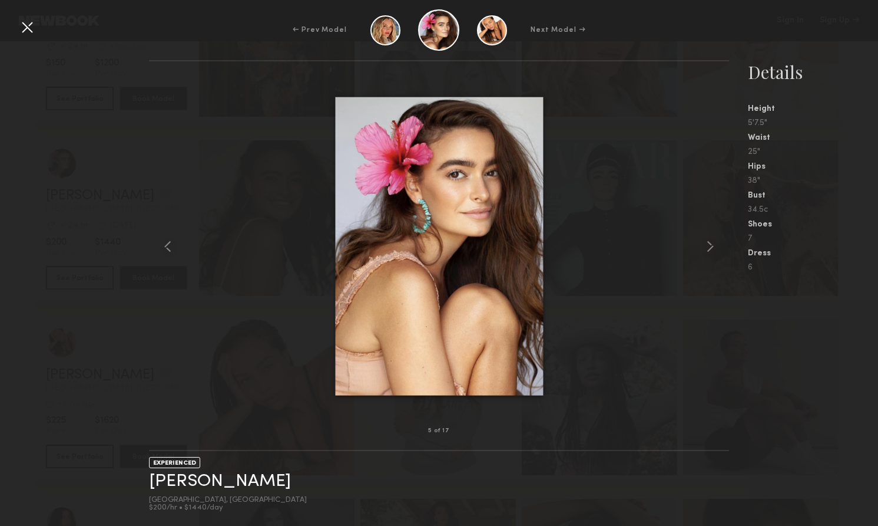
click at [27, 27] on div at bounding box center [27, 27] width 19 height 19
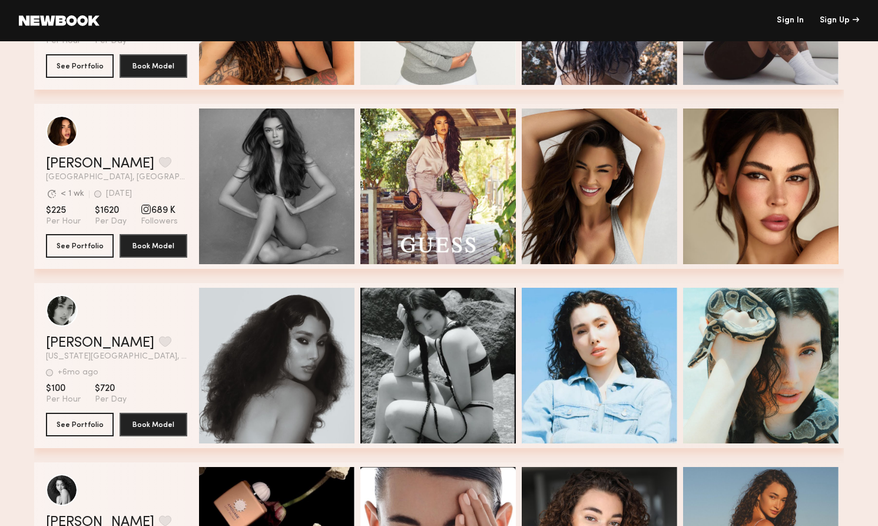
scroll to position [513, 0]
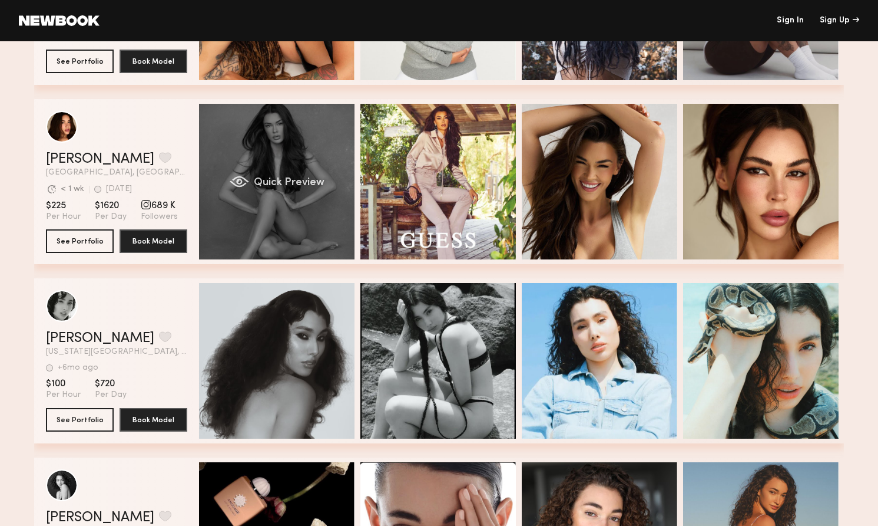
click at [307, 199] on div "Quick Preview" at bounding box center [277, 182] width 156 height 156
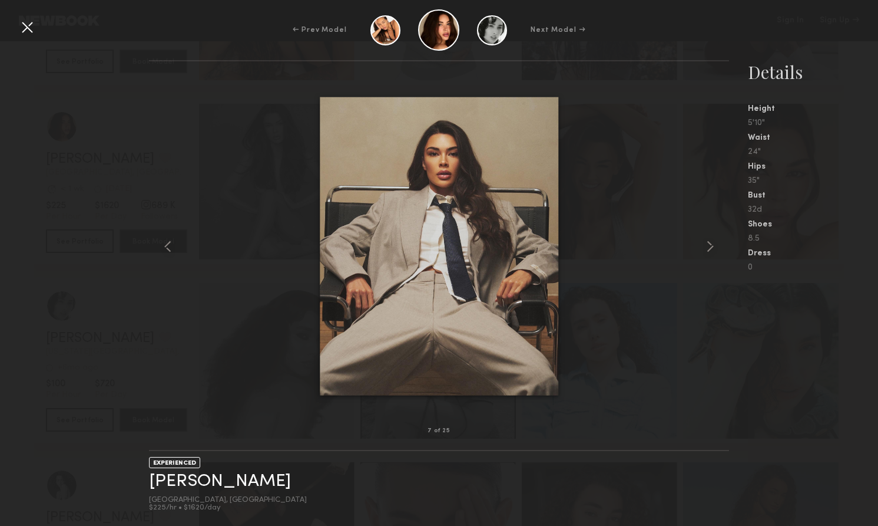
click at [25, 28] on div at bounding box center [27, 27] width 19 height 19
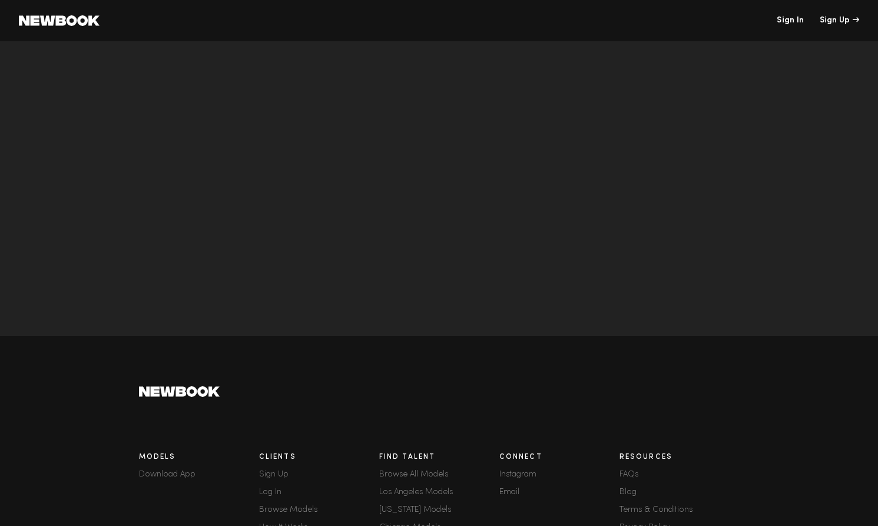
scroll to position [3747, 0]
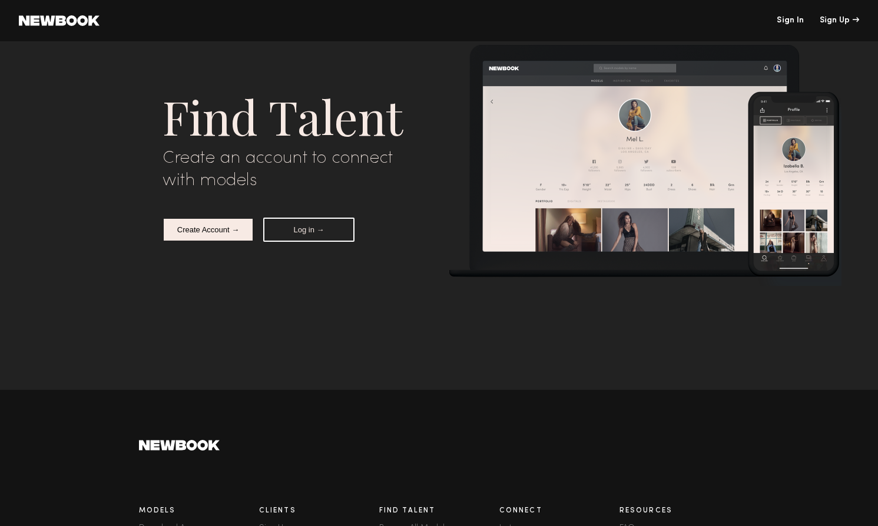
click at [58, 22] on link at bounding box center [59, 20] width 81 height 11
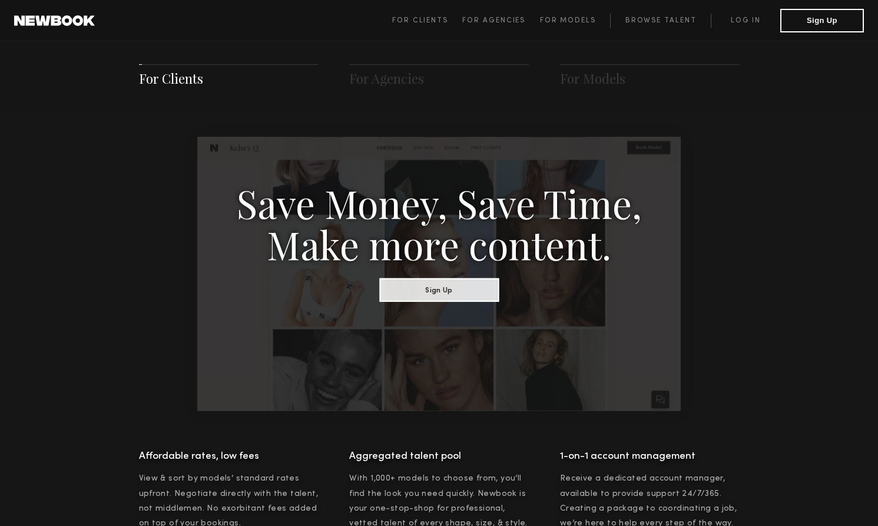
scroll to position [638, 0]
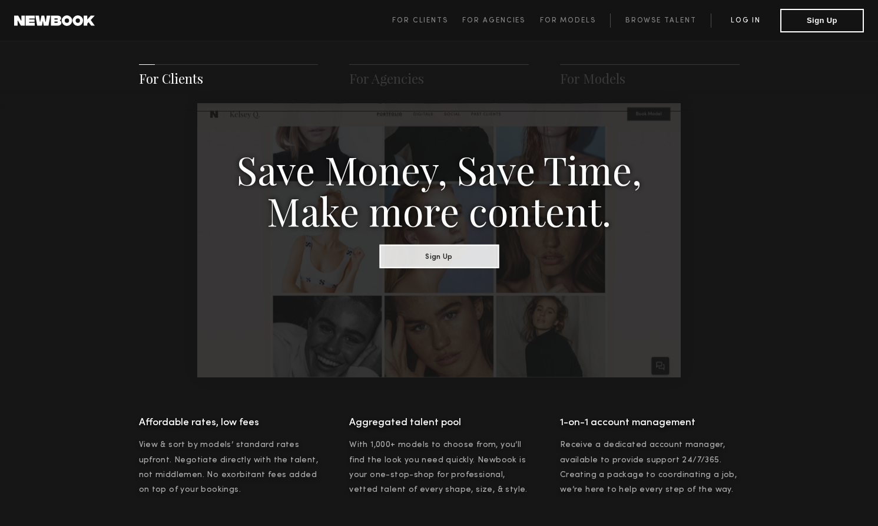
click at [745, 15] on link "Log in" at bounding box center [746, 21] width 70 height 14
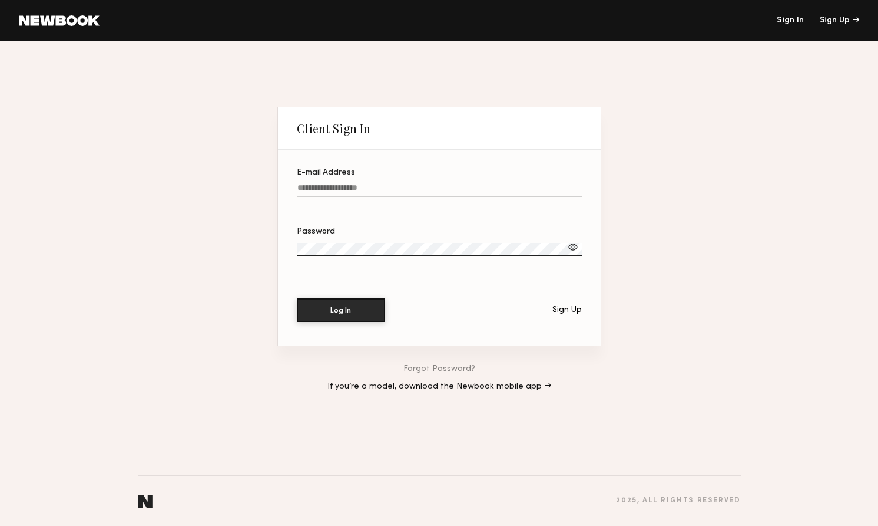
click at [332, 179] on label "E-mail Address" at bounding box center [439, 189] width 285 height 40
click at [332, 183] on input "E-mail Address" at bounding box center [439, 190] width 285 height 14
type input "**********"
click at [297, 298] on button "Log In" at bounding box center [341, 310] width 88 height 24
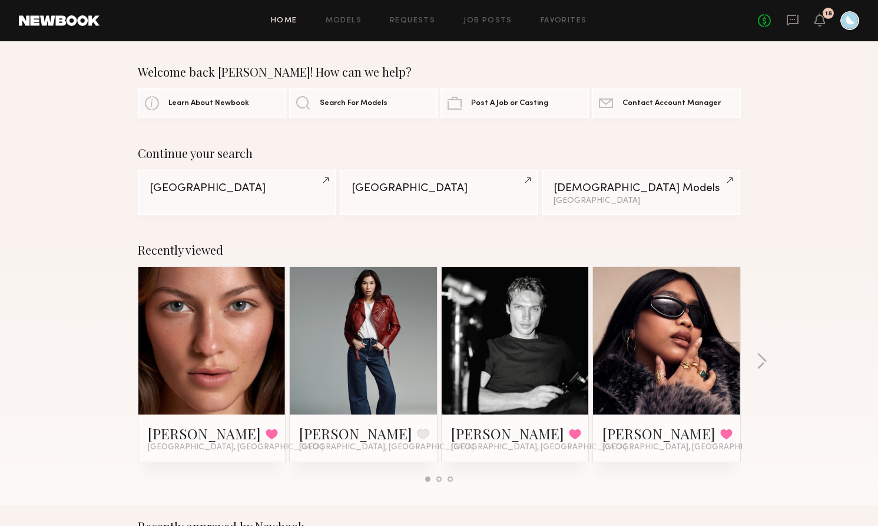
click at [292, 14] on div "Home Models Requests Job Posts Favorites Sign Out No fees up to $5,000 18" at bounding box center [480, 20] width 760 height 19
click at [287, 18] on link "Home" at bounding box center [284, 21] width 27 height 8
click at [81, 15] on link at bounding box center [59, 20] width 81 height 11
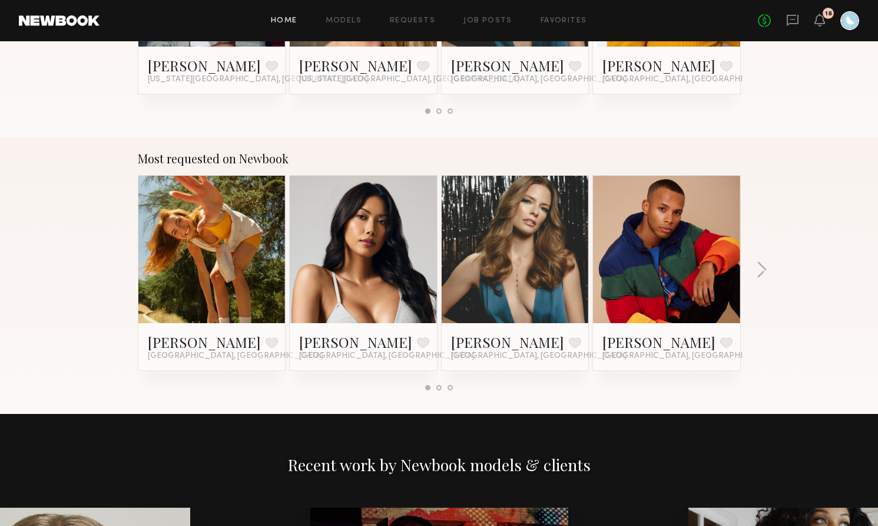
scroll to position [915, 0]
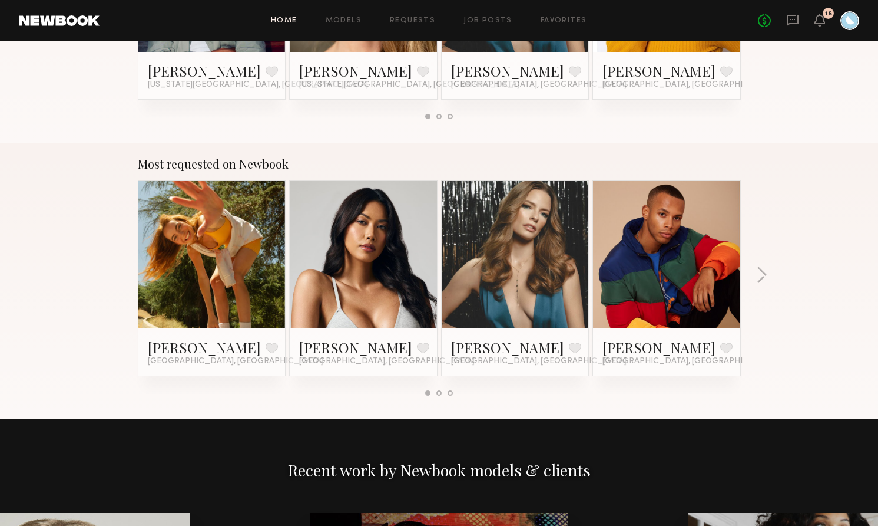
click at [439, 391] on div at bounding box center [439, 392] width 5 height 5
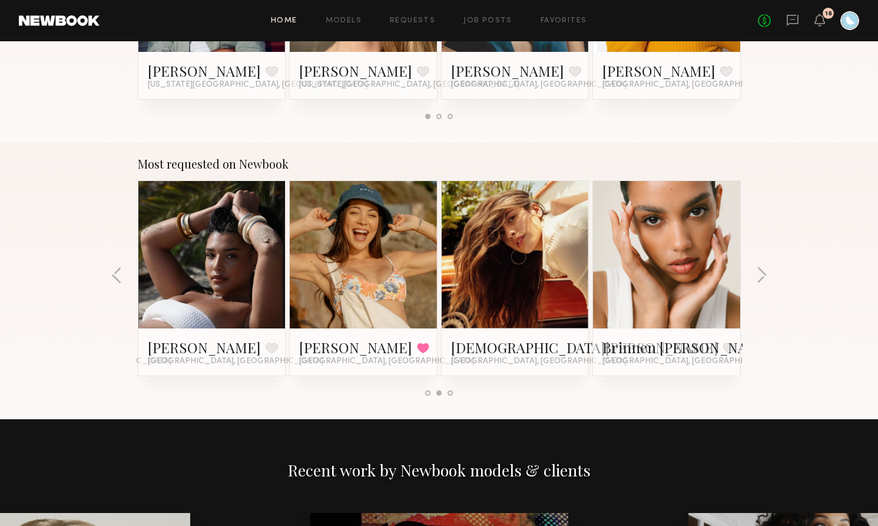
scroll to position [0, 0]
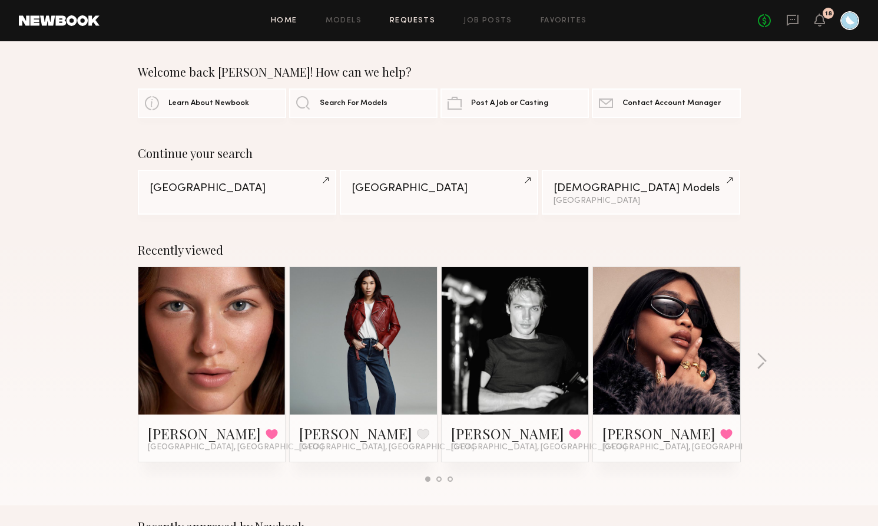
click at [415, 19] on link "Requests" at bounding box center [412, 21] width 45 height 8
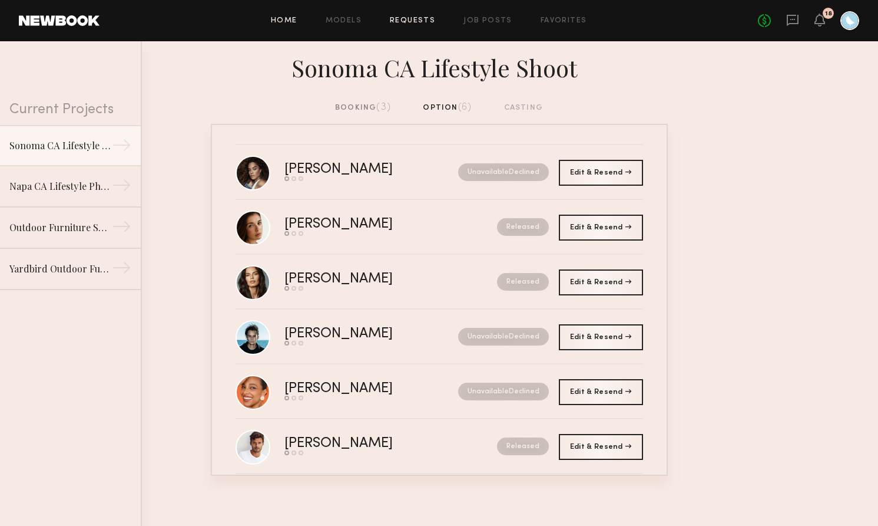
click at [289, 18] on link "Home" at bounding box center [284, 21] width 27 height 8
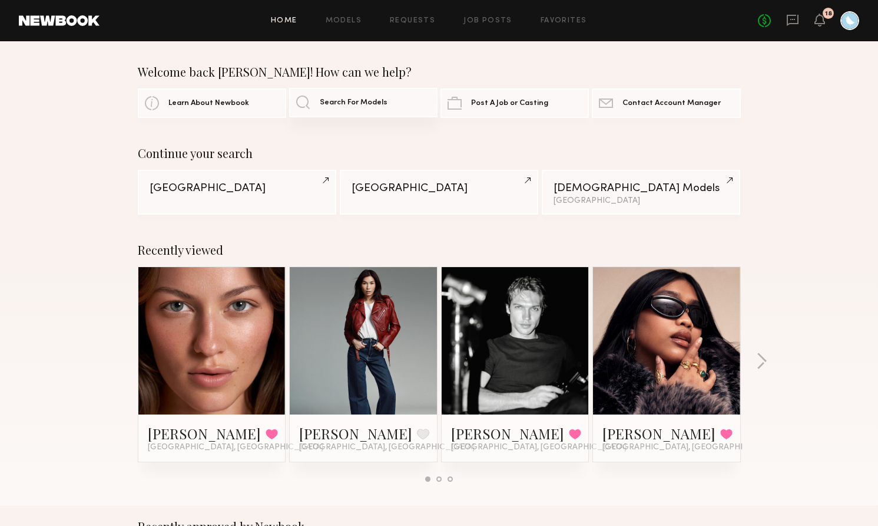
click at [341, 100] on span "Search For Models" at bounding box center [354, 103] width 68 height 8
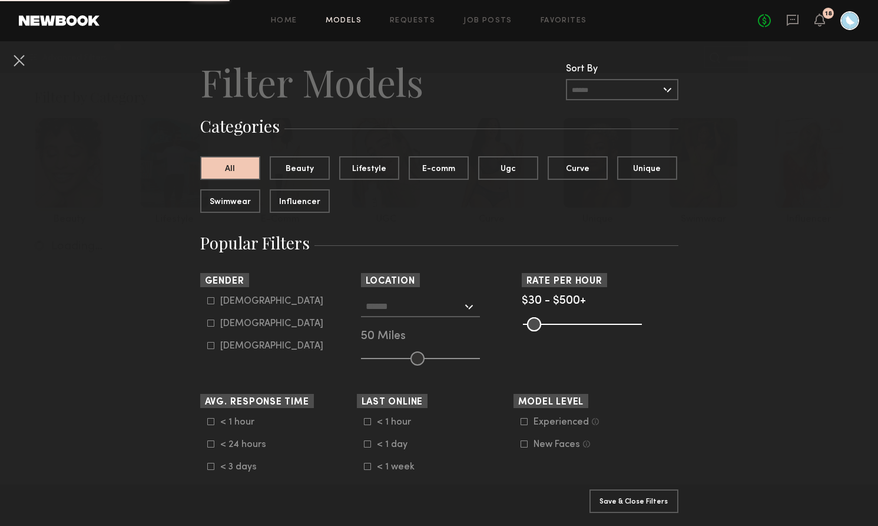
scroll to position [25, 0]
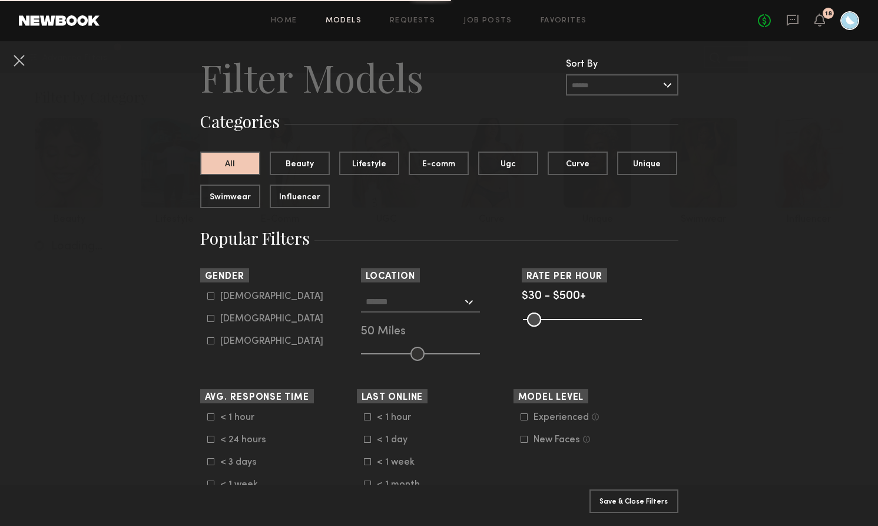
click at [394, 306] on input "text" at bounding box center [414, 301] width 97 height 20
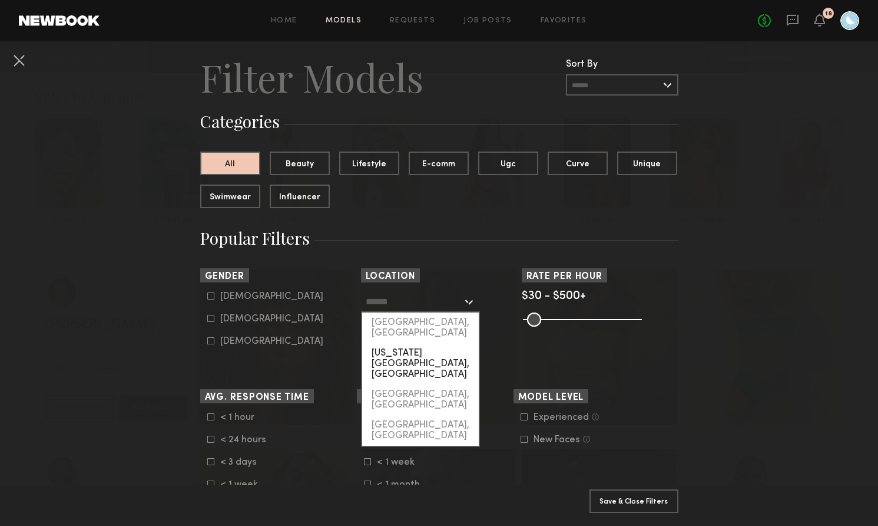
click at [402, 343] on div "[US_STATE][GEOGRAPHIC_DATA], [GEOGRAPHIC_DATA]" at bounding box center [420, 363] width 117 height 41
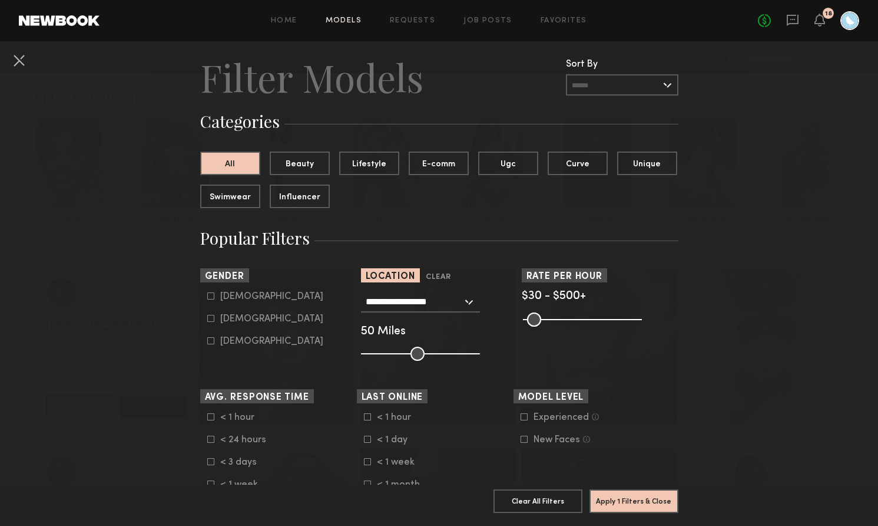
click at [410, 299] on input "**********" at bounding box center [414, 301] width 97 height 20
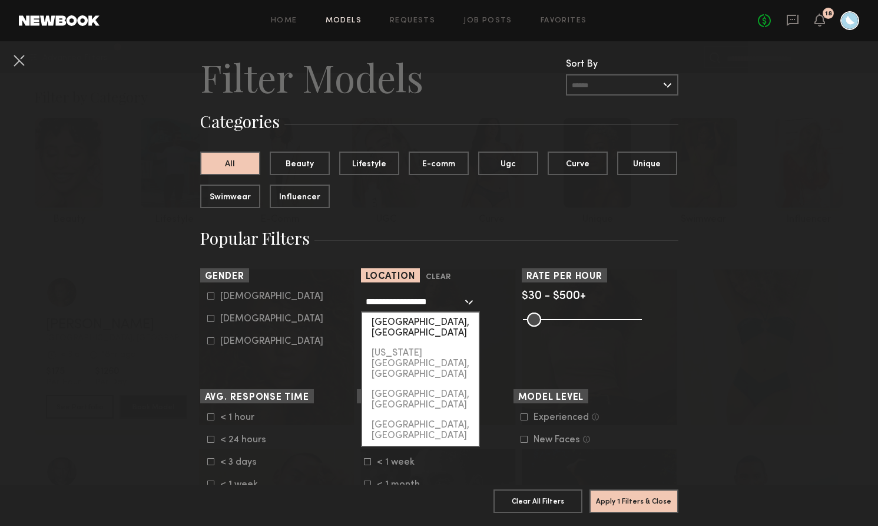
click at [417, 320] on div "[GEOGRAPHIC_DATA], [GEOGRAPHIC_DATA]" at bounding box center [420, 327] width 117 height 31
type input "**********"
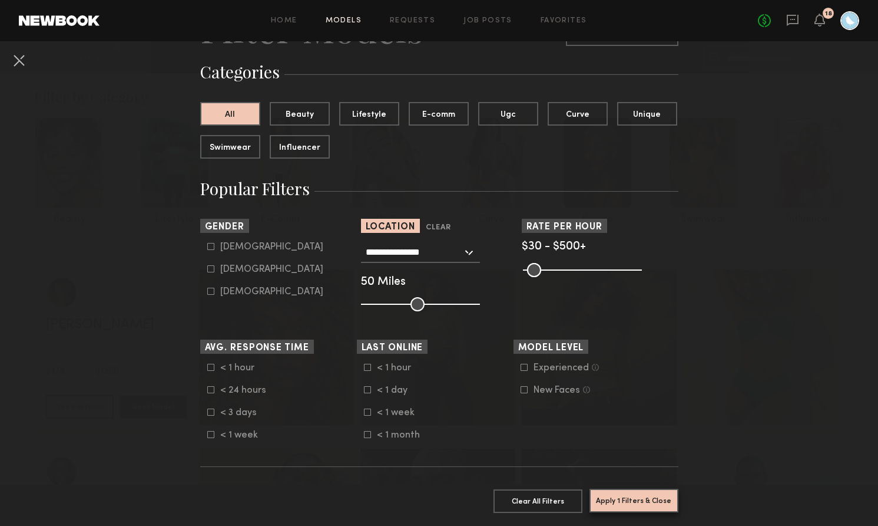
scroll to position [81, 0]
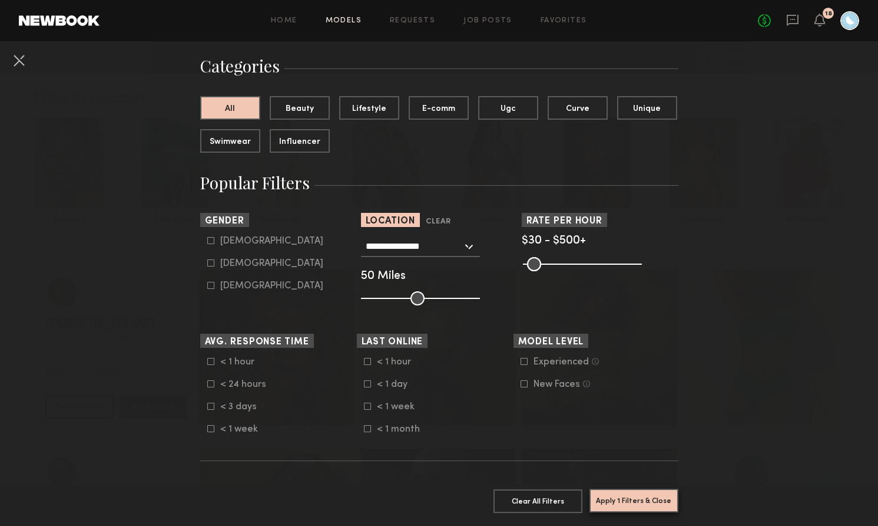
click at [610, 496] on button "Apply 1 Filters & Close" at bounding box center [634, 500] width 89 height 24
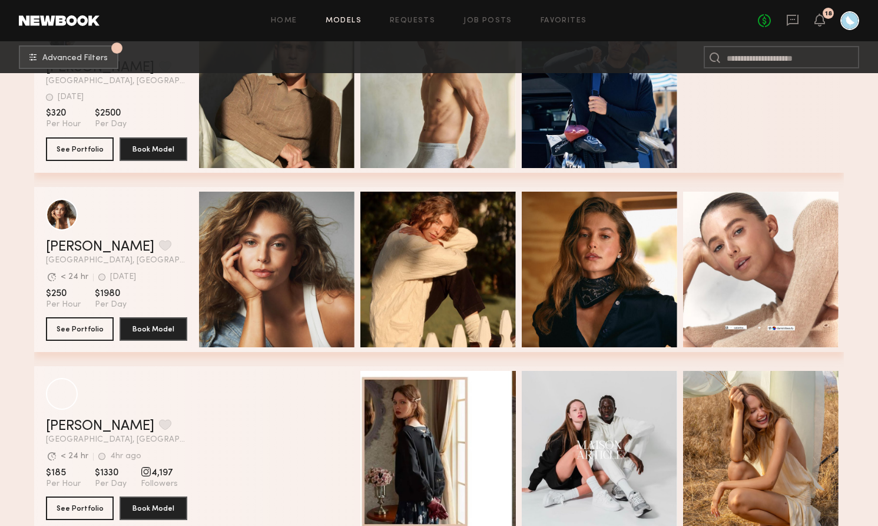
scroll to position [4848, 0]
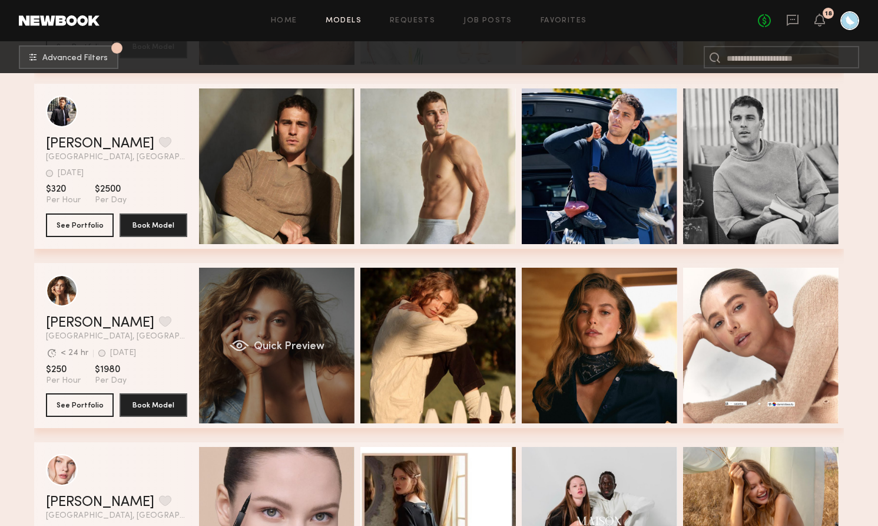
click at [245, 344] on div "grid" at bounding box center [239, 345] width 19 height 12
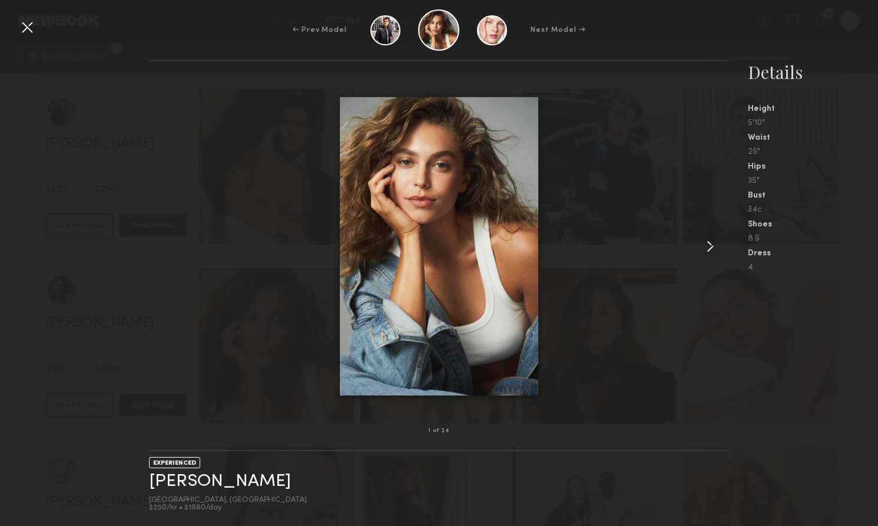
click at [712, 242] on common-icon at bounding box center [710, 246] width 19 height 19
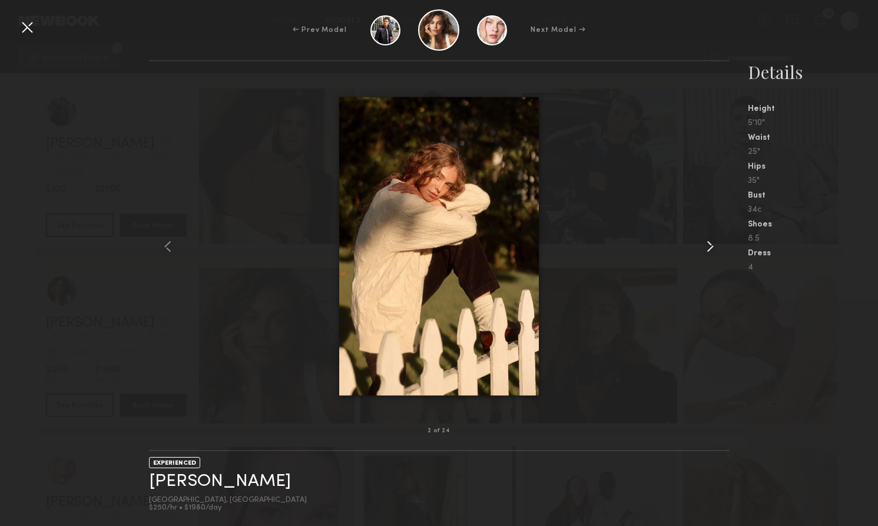
click at [712, 242] on common-icon at bounding box center [710, 246] width 19 height 19
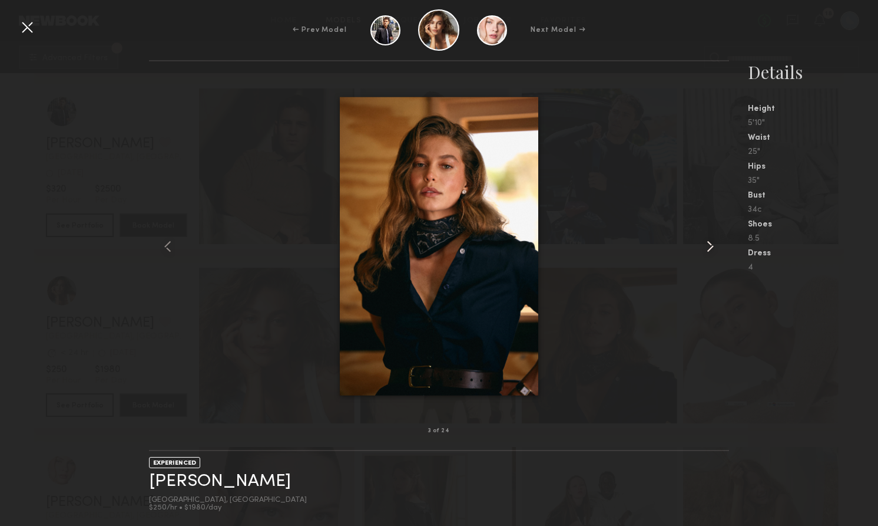
click at [712, 242] on common-icon at bounding box center [710, 246] width 19 height 19
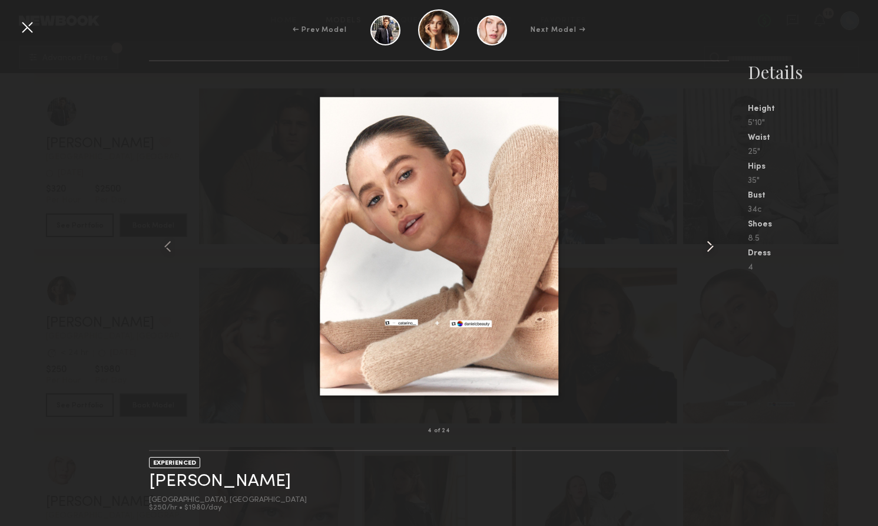
click at [712, 242] on common-icon at bounding box center [710, 246] width 19 height 19
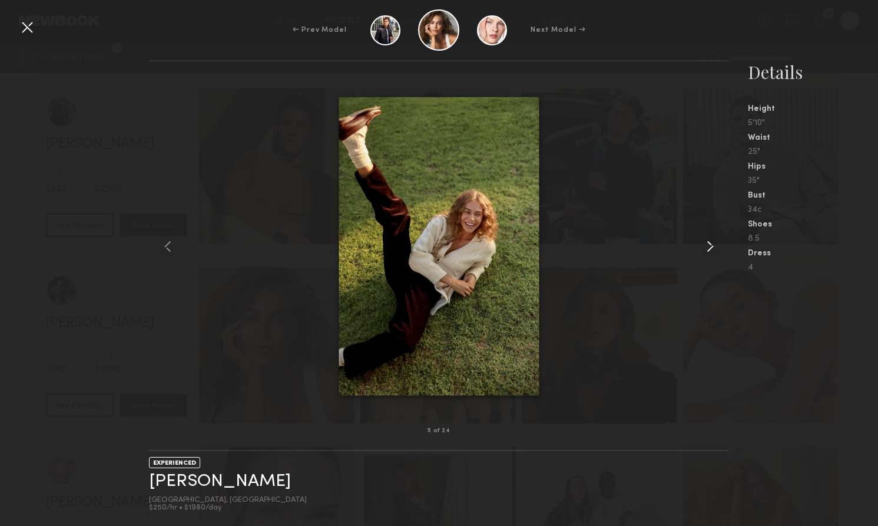
click at [712, 242] on common-icon at bounding box center [710, 246] width 19 height 19
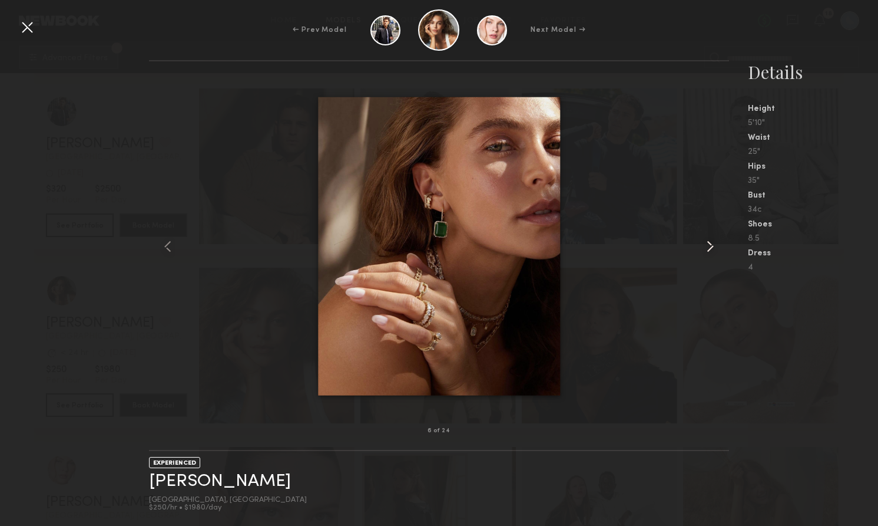
click at [712, 242] on common-icon at bounding box center [710, 246] width 19 height 19
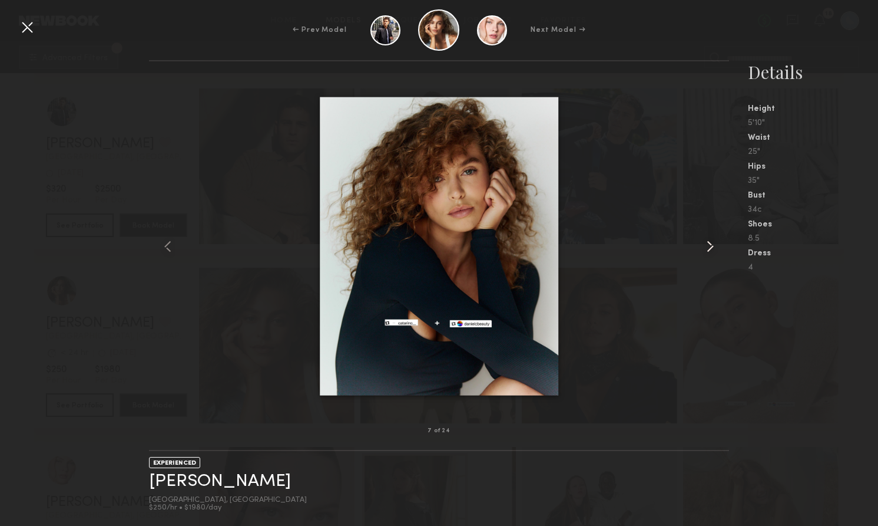
click at [712, 242] on common-icon at bounding box center [710, 246] width 19 height 19
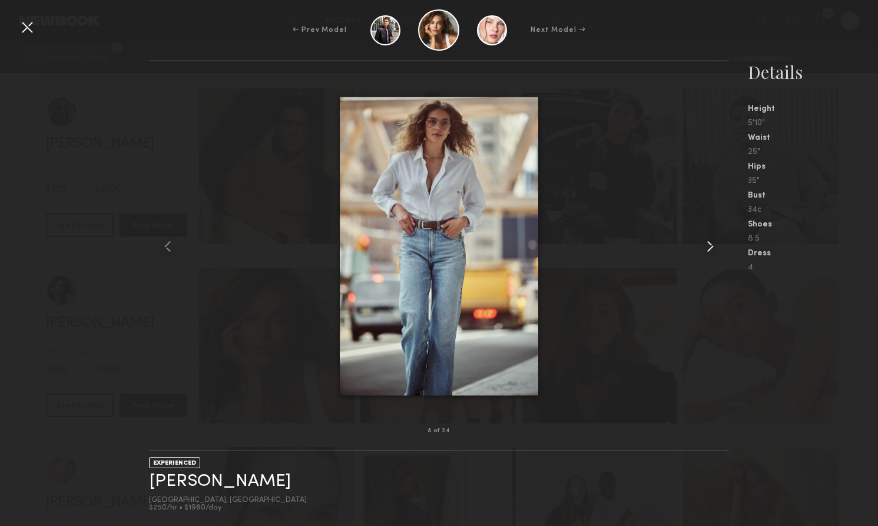
click at [712, 242] on common-icon at bounding box center [710, 246] width 19 height 19
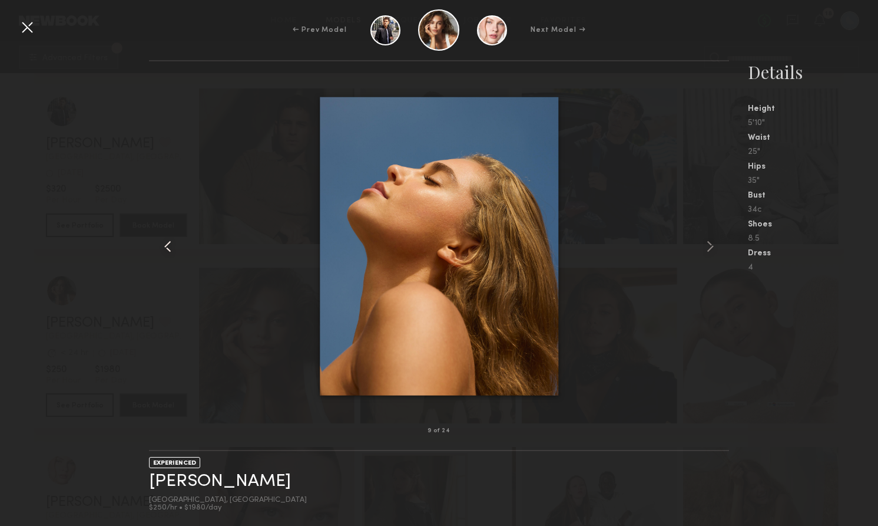
click at [172, 243] on common-icon at bounding box center [167, 246] width 19 height 19
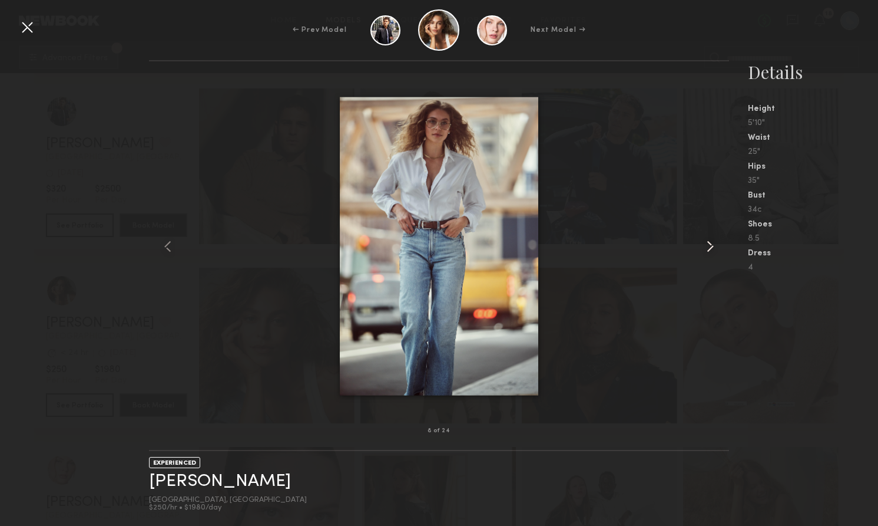
click at [709, 246] on common-icon at bounding box center [710, 246] width 19 height 19
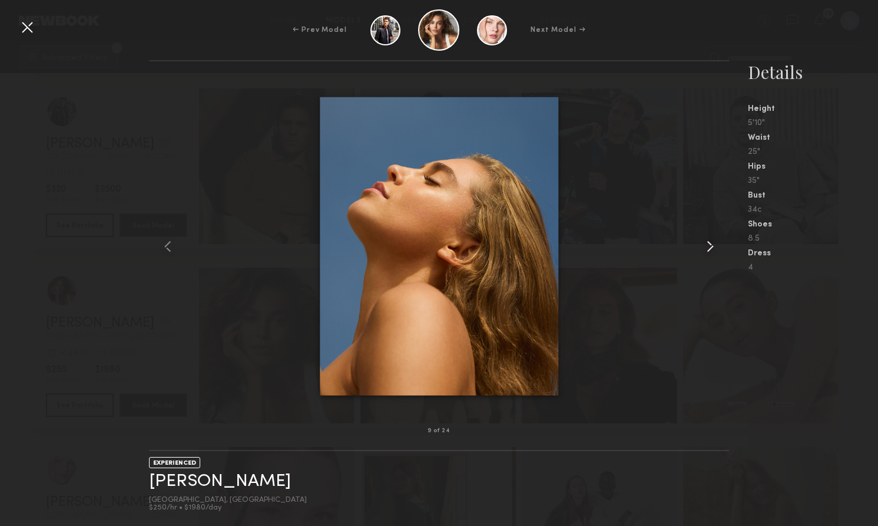
click at [709, 246] on common-icon at bounding box center [710, 246] width 19 height 19
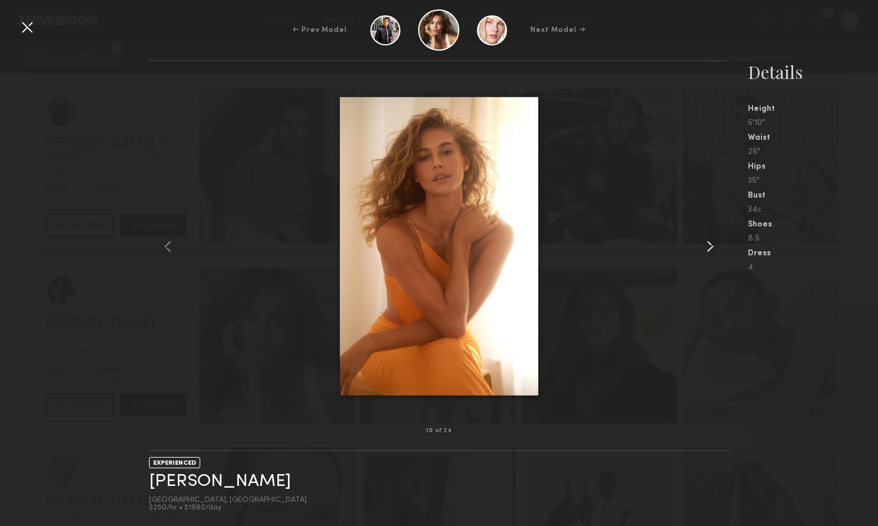
click at [709, 246] on common-icon at bounding box center [710, 246] width 19 height 19
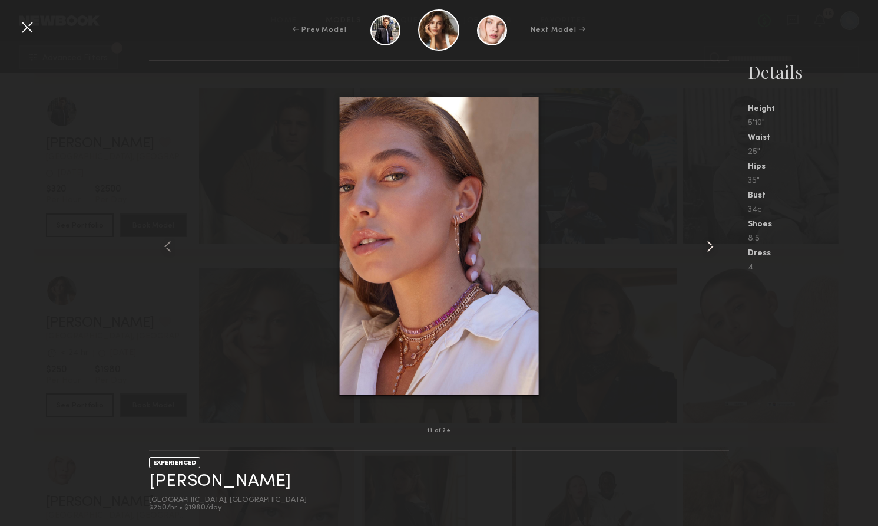
click at [709, 246] on common-icon at bounding box center [710, 246] width 19 height 19
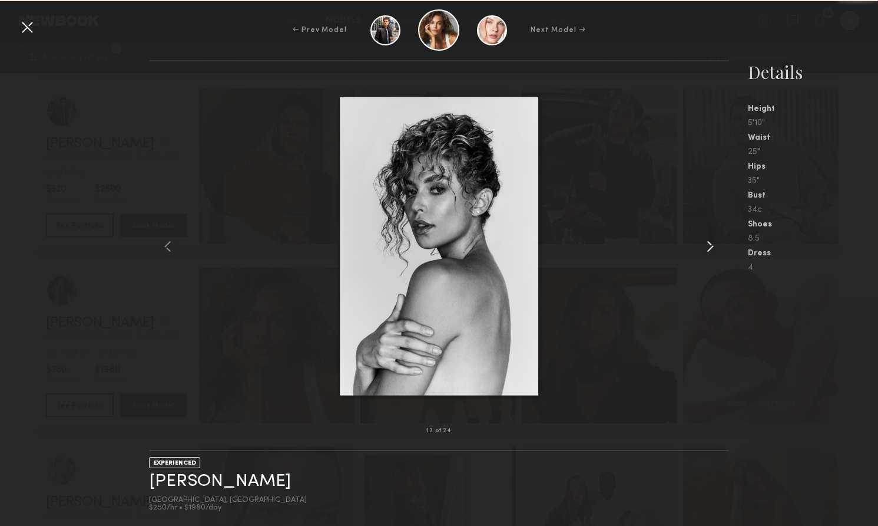
click at [709, 246] on common-icon at bounding box center [710, 246] width 19 height 19
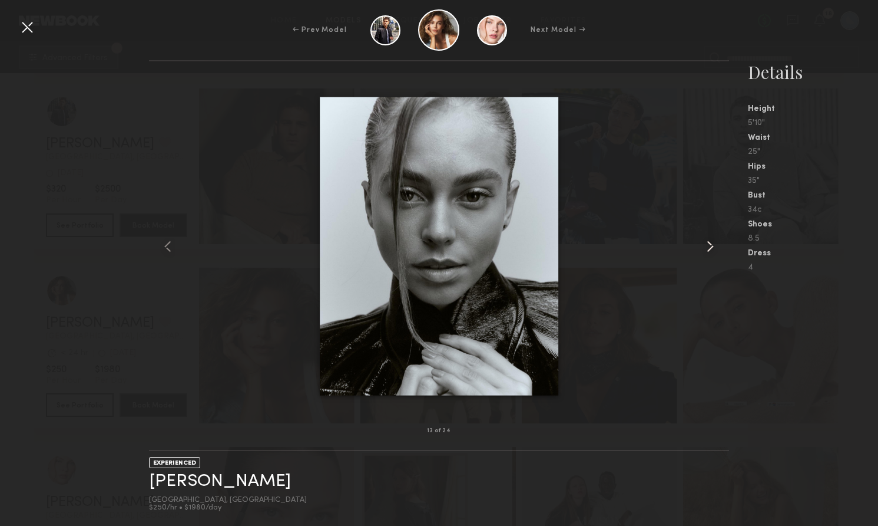
click at [709, 246] on common-icon at bounding box center [710, 246] width 19 height 19
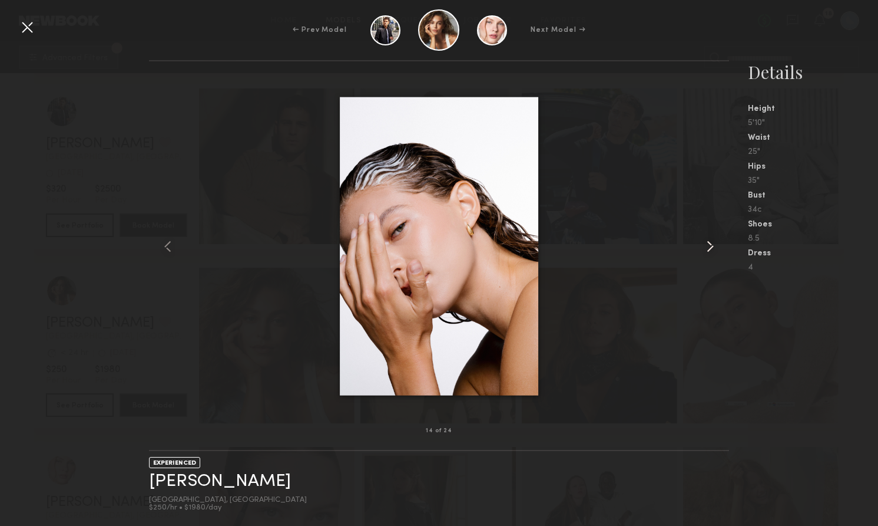
click at [709, 246] on common-icon at bounding box center [710, 246] width 19 height 19
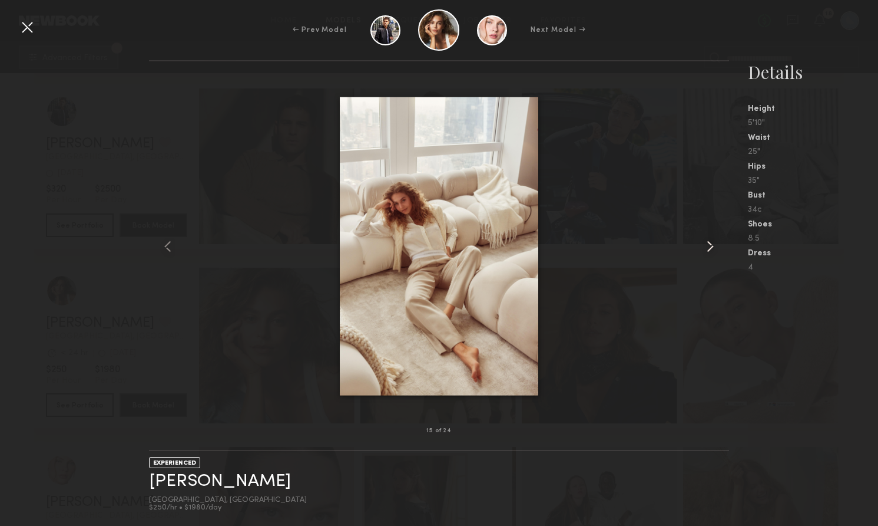
click at [709, 246] on common-icon at bounding box center [710, 246] width 19 height 19
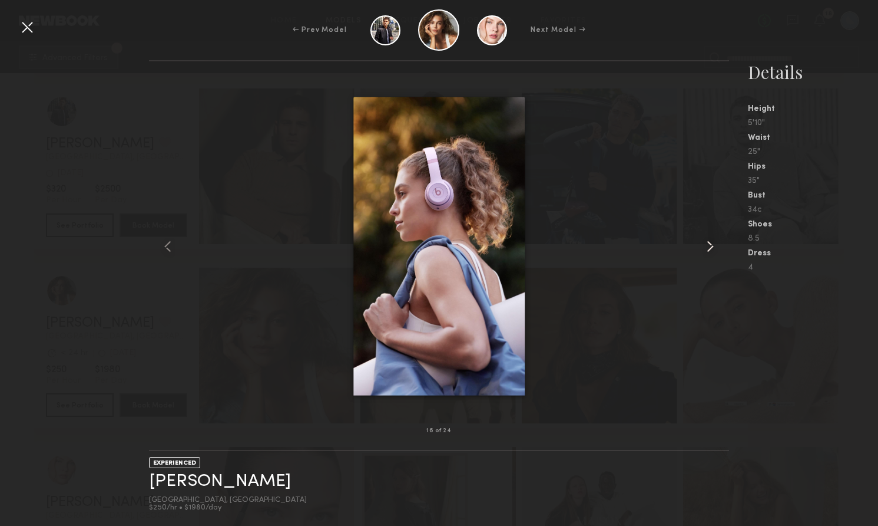
click at [709, 246] on common-icon at bounding box center [710, 246] width 19 height 19
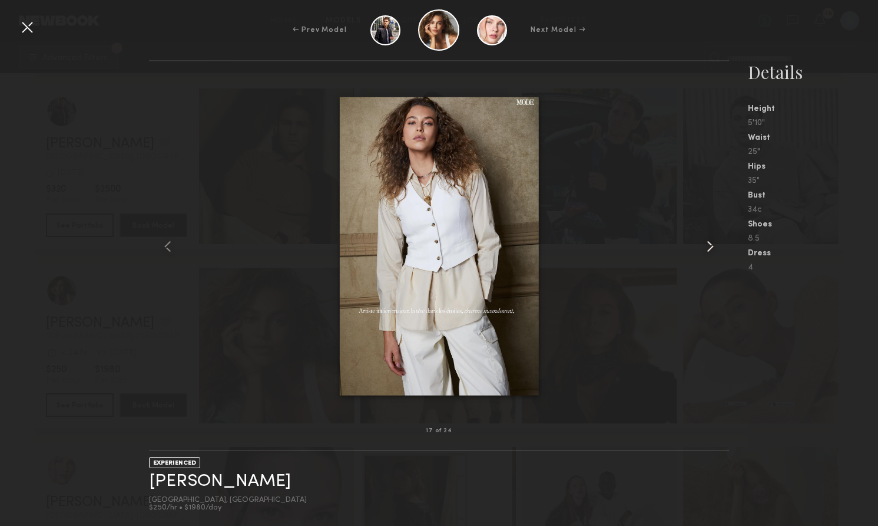
click at [709, 246] on common-icon at bounding box center [710, 246] width 19 height 19
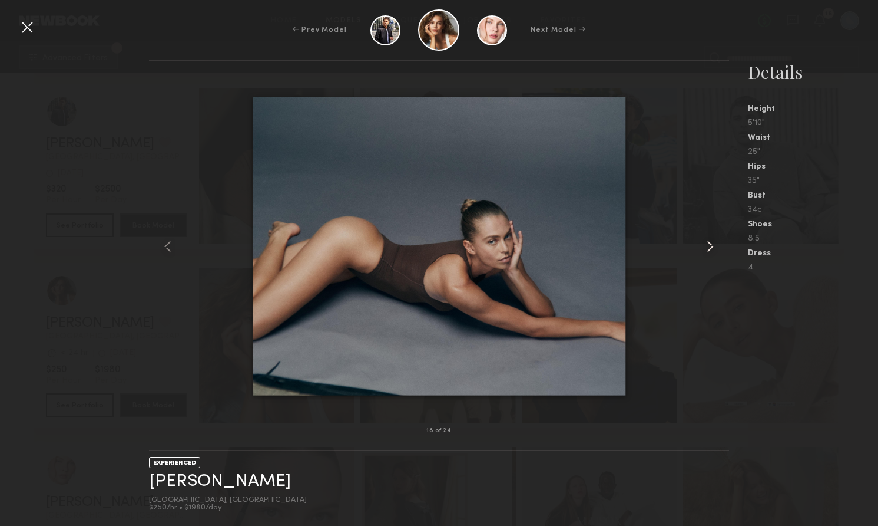
click at [709, 246] on common-icon at bounding box center [710, 246] width 19 height 19
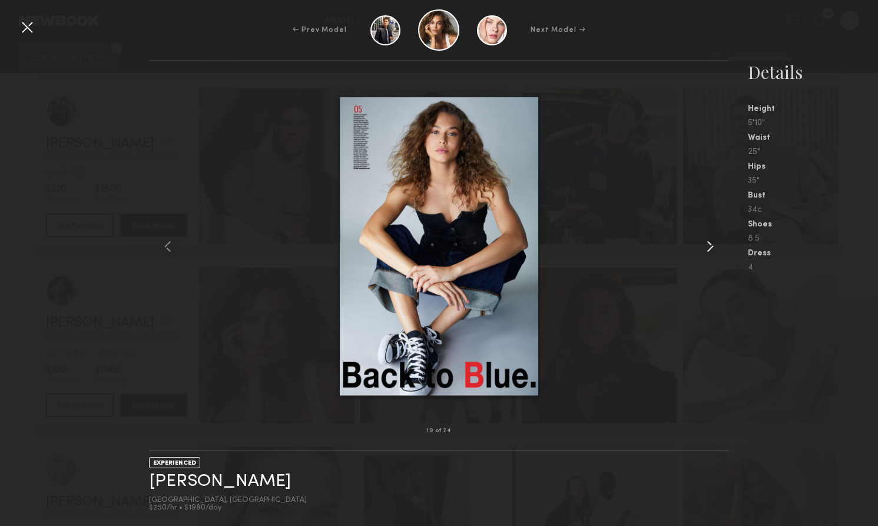
click at [709, 246] on common-icon at bounding box center [710, 246] width 19 height 19
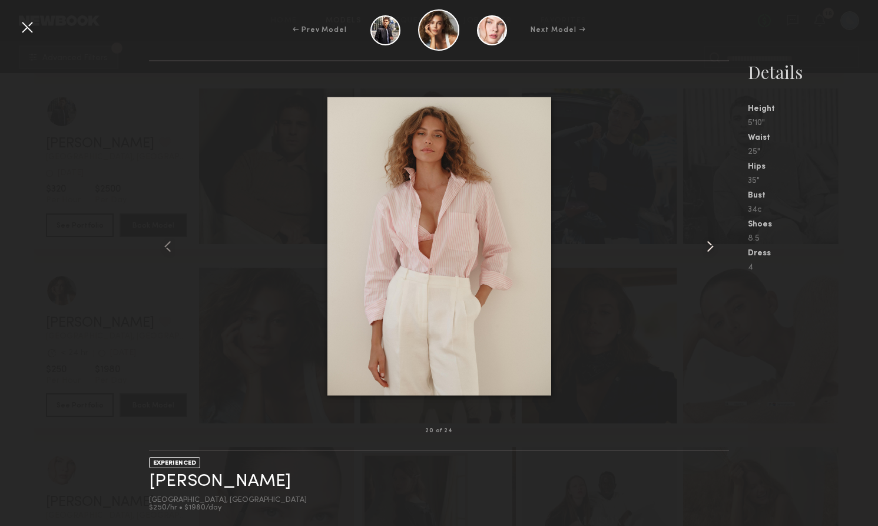
click at [709, 246] on common-icon at bounding box center [710, 246] width 19 height 19
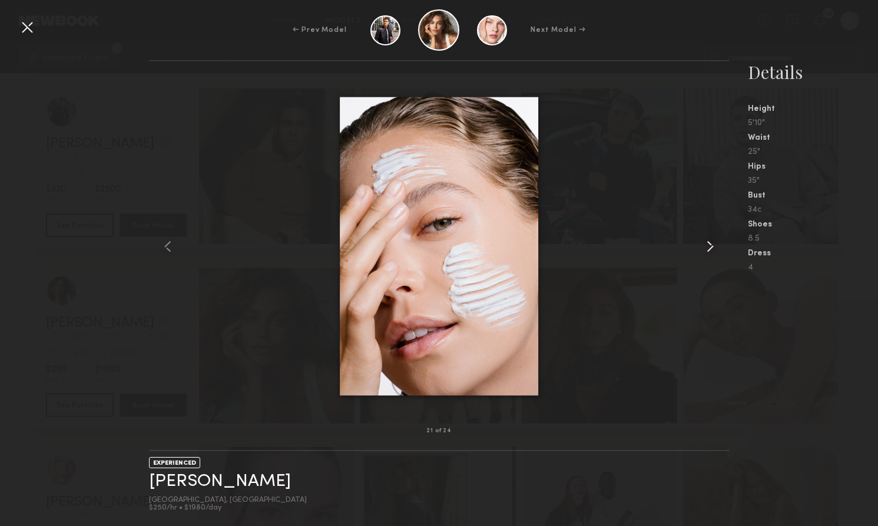
click at [709, 246] on common-icon at bounding box center [710, 246] width 19 height 19
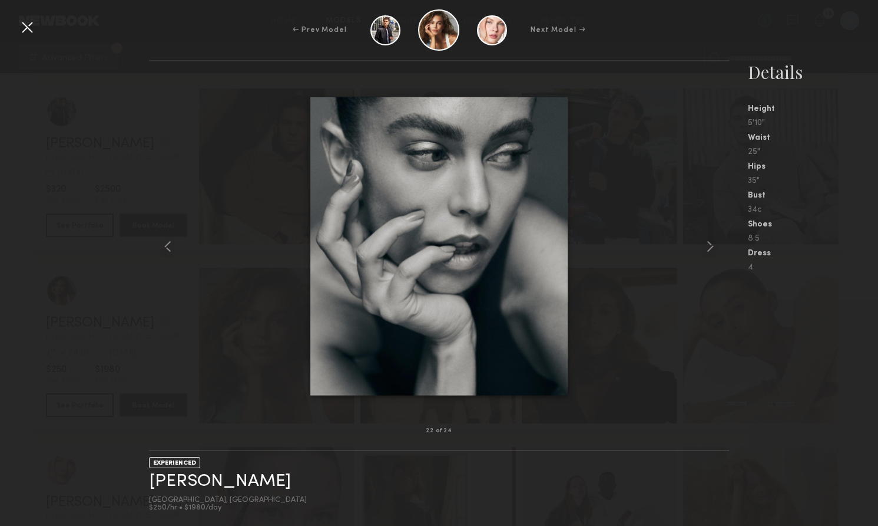
click at [28, 23] on div at bounding box center [27, 27] width 19 height 19
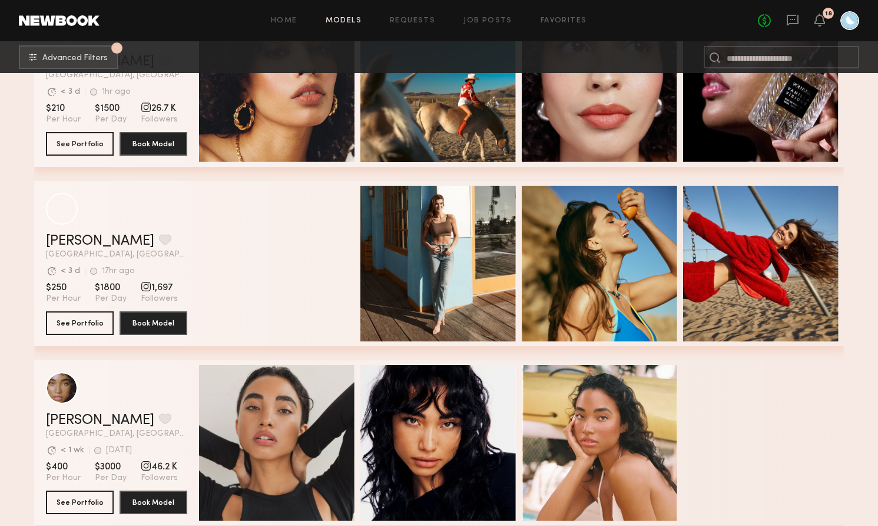
scroll to position [6317, 0]
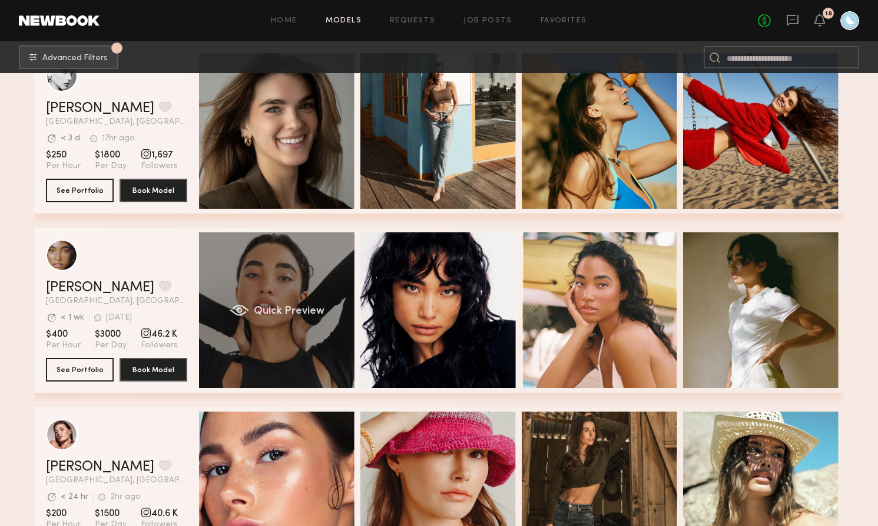
click at [264, 290] on div "Quick Preview" at bounding box center [277, 310] width 156 height 156
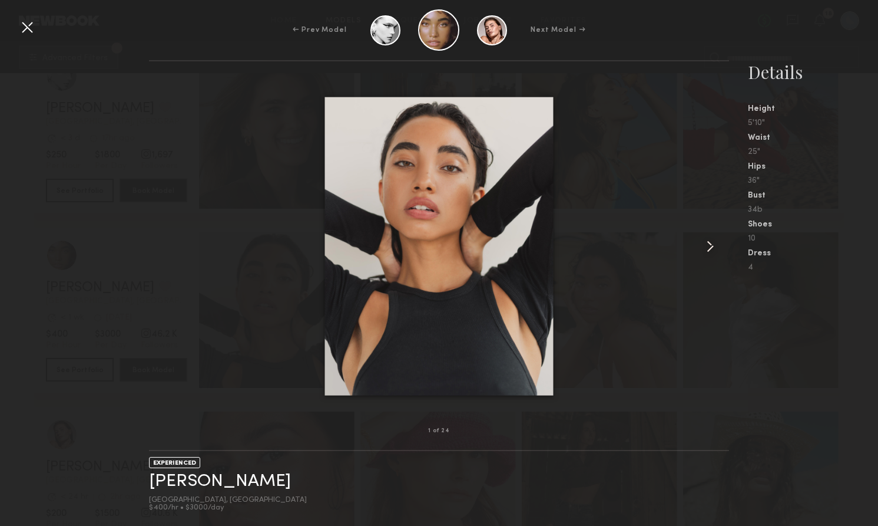
click at [711, 243] on common-icon at bounding box center [710, 246] width 19 height 19
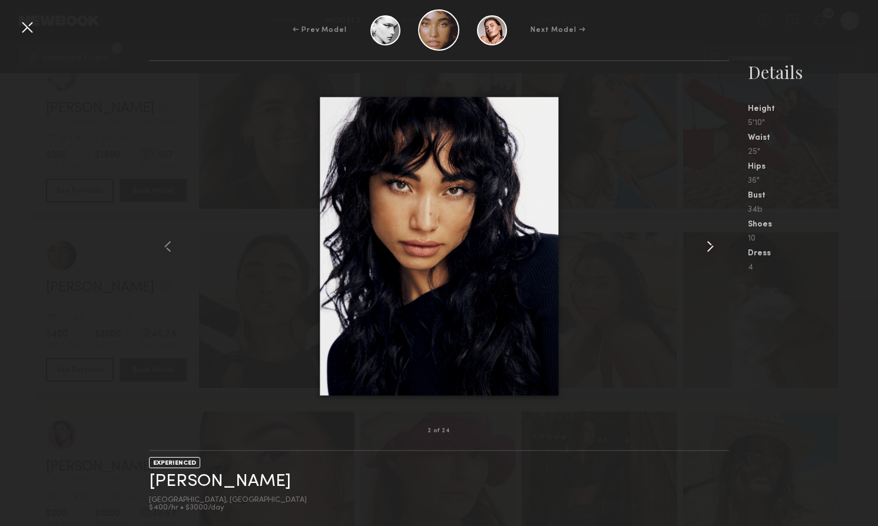
click at [711, 243] on common-icon at bounding box center [710, 246] width 19 height 19
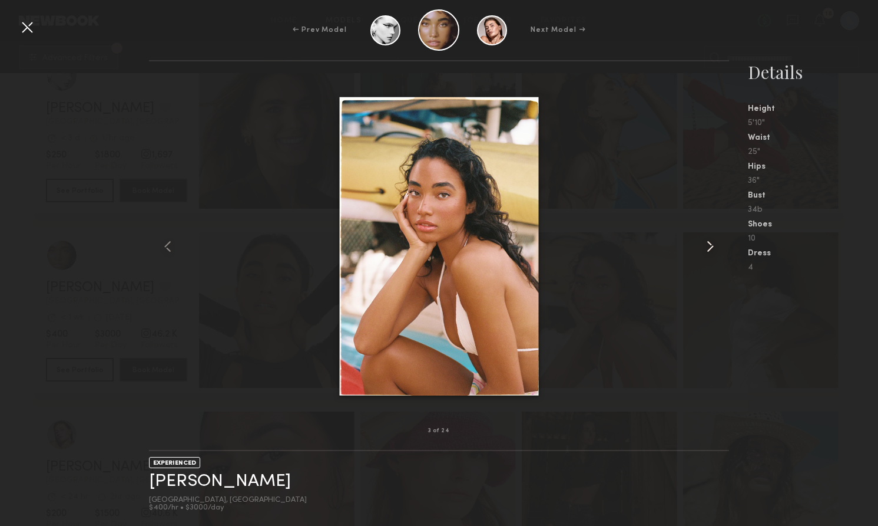
click at [711, 243] on common-icon at bounding box center [710, 246] width 19 height 19
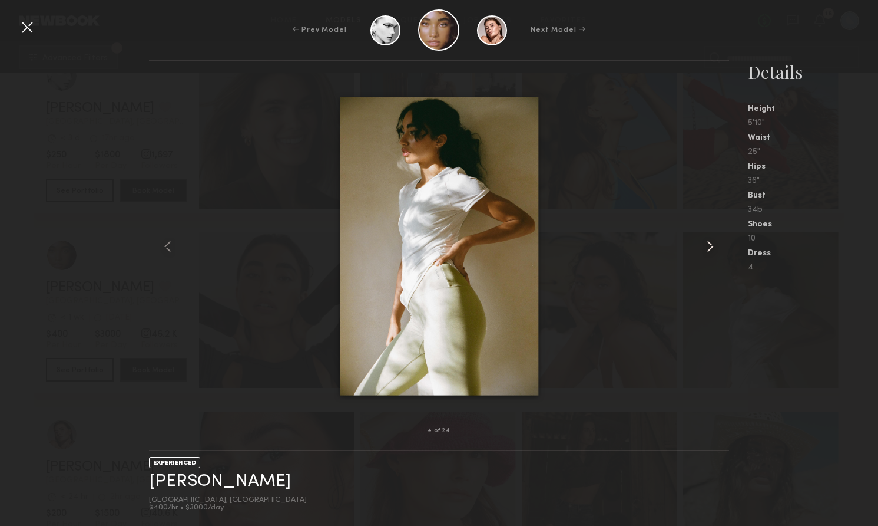
click at [711, 243] on common-icon at bounding box center [710, 246] width 19 height 19
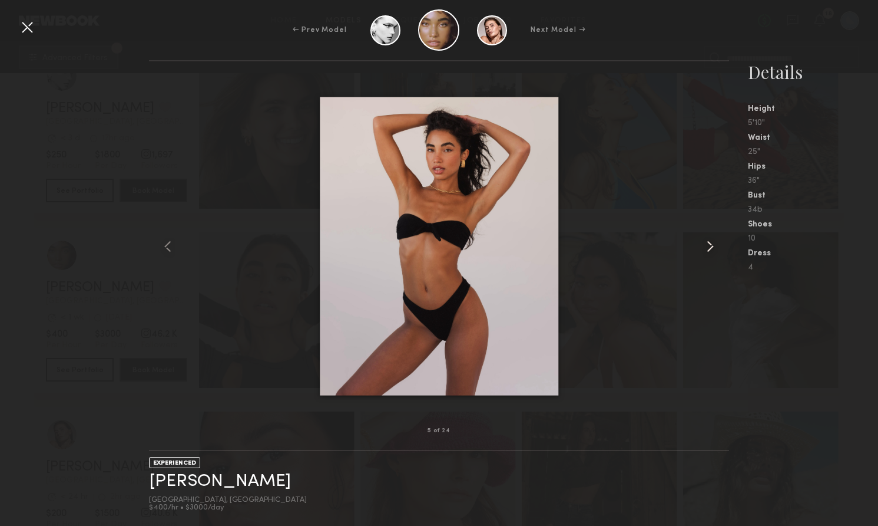
click at [711, 243] on common-icon at bounding box center [710, 246] width 19 height 19
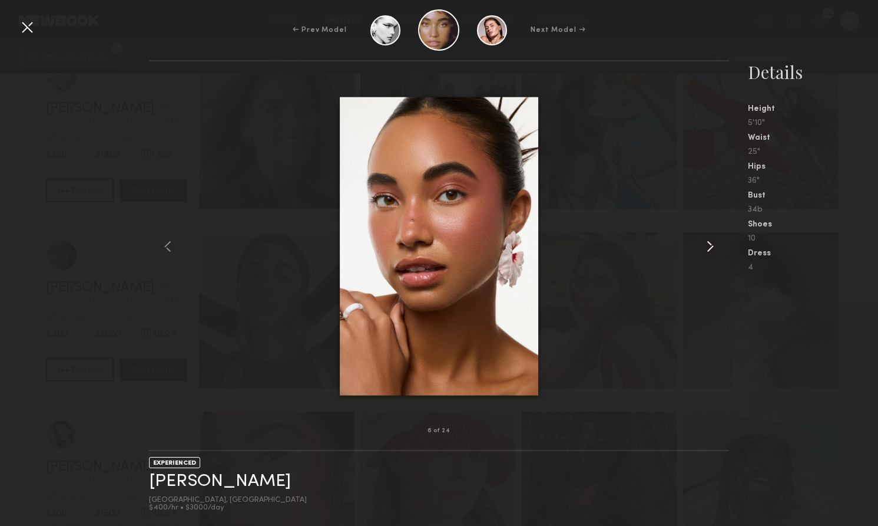
click at [711, 243] on common-icon at bounding box center [710, 246] width 19 height 19
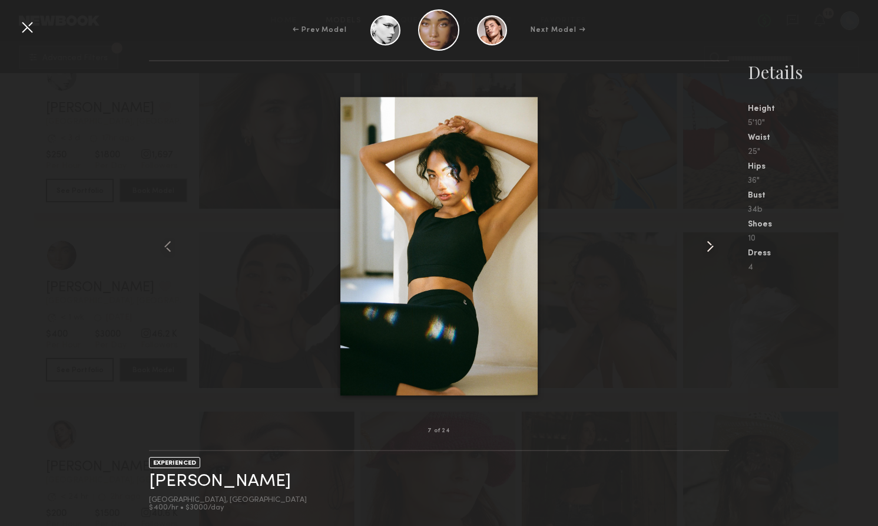
click at [713, 245] on common-icon at bounding box center [710, 246] width 19 height 19
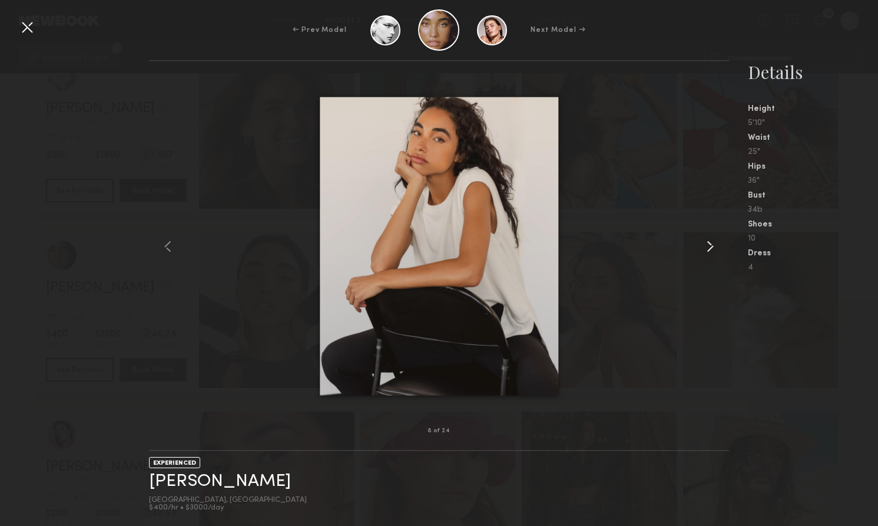
click at [713, 245] on common-icon at bounding box center [710, 246] width 19 height 19
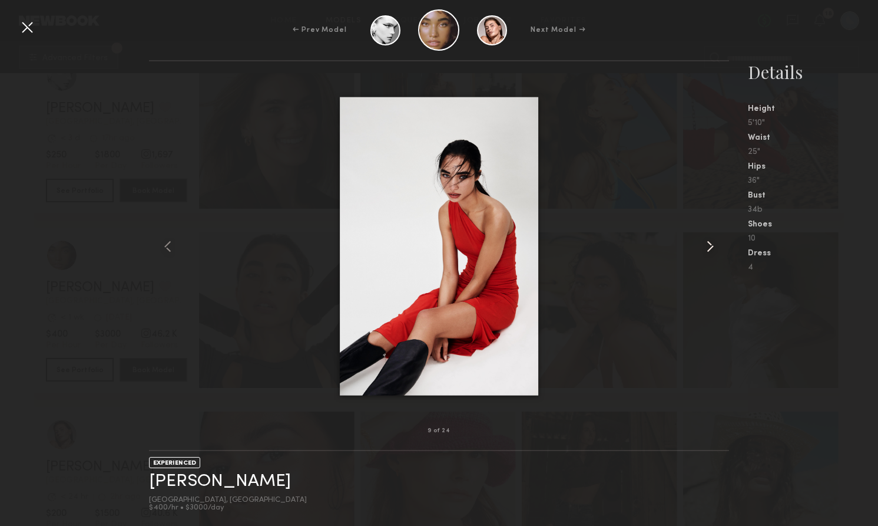
click at [713, 245] on common-icon at bounding box center [710, 246] width 19 height 19
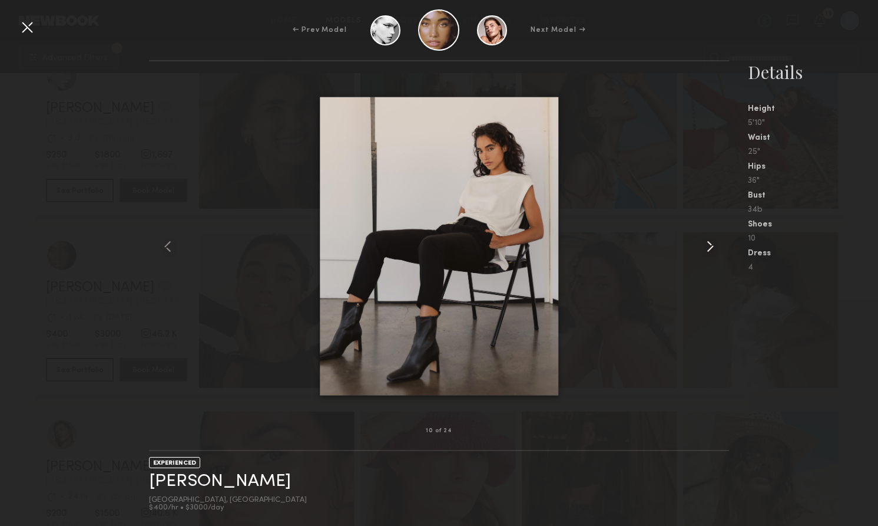
click at [713, 245] on common-icon at bounding box center [710, 246] width 19 height 19
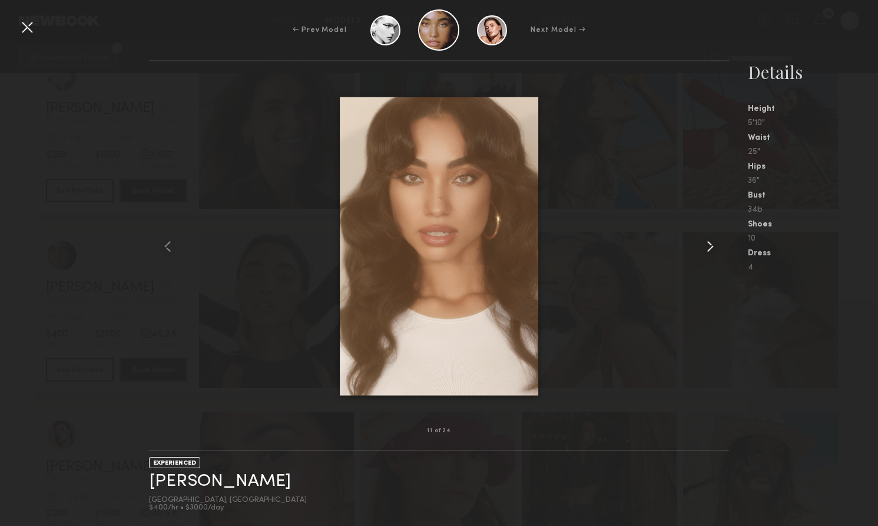
click at [713, 245] on common-icon at bounding box center [710, 246] width 19 height 19
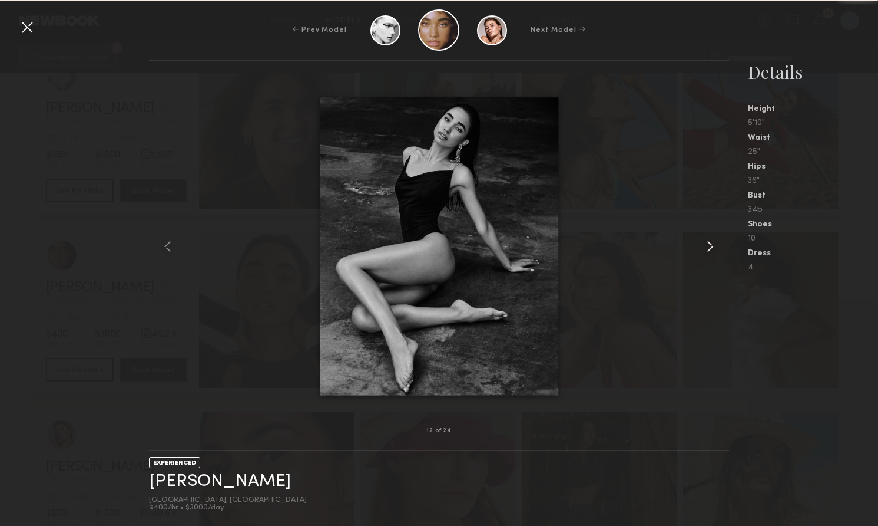
click at [713, 245] on common-icon at bounding box center [710, 246] width 19 height 19
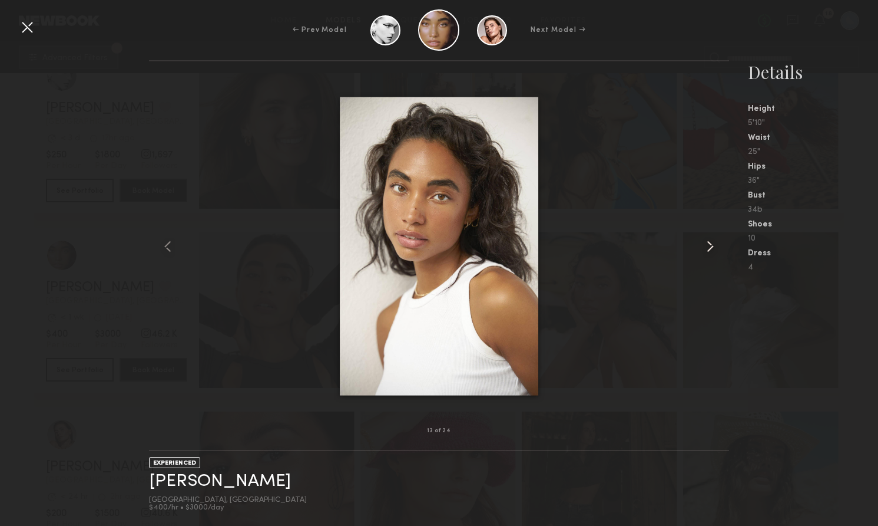
click at [713, 245] on common-icon at bounding box center [710, 246] width 19 height 19
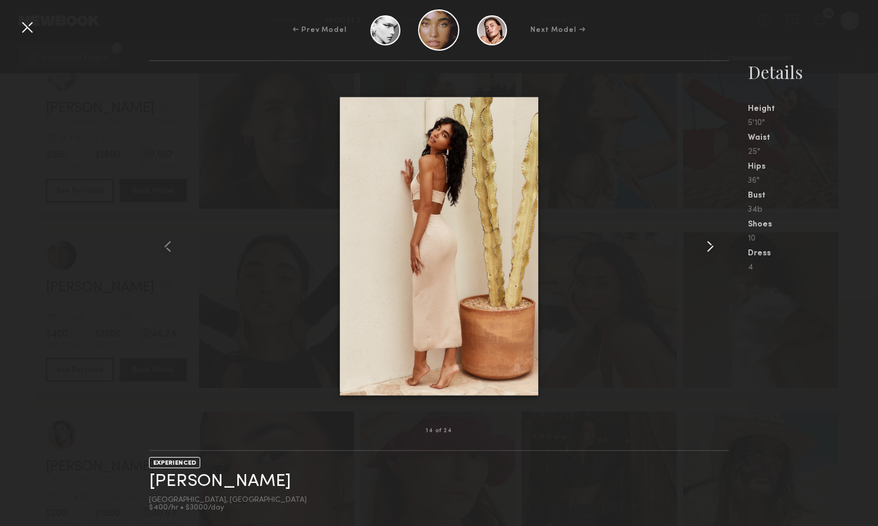
click at [713, 245] on common-icon at bounding box center [710, 246] width 19 height 19
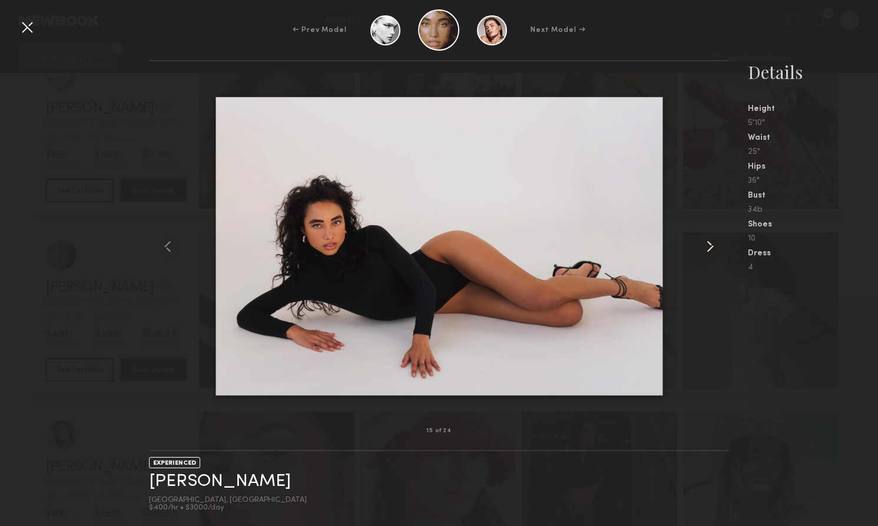
click at [713, 245] on common-icon at bounding box center [710, 246] width 19 height 19
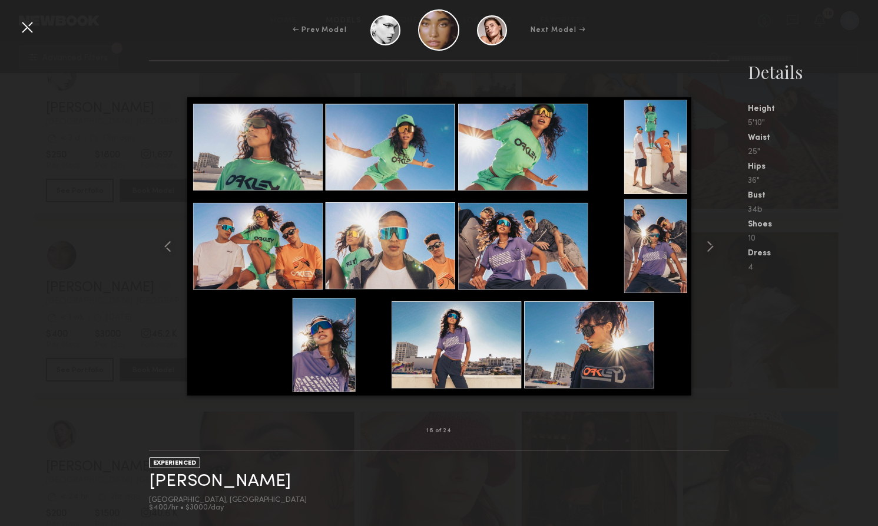
click at [27, 24] on div at bounding box center [27, 27] width 19 height 19
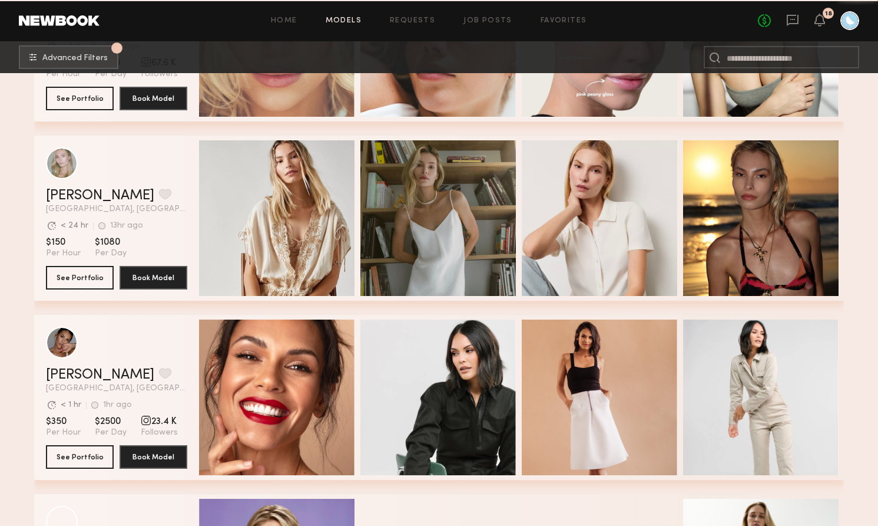
scroll to position [19127, 0]
